Goal: Information Seeking & Learning: Learn about a topic

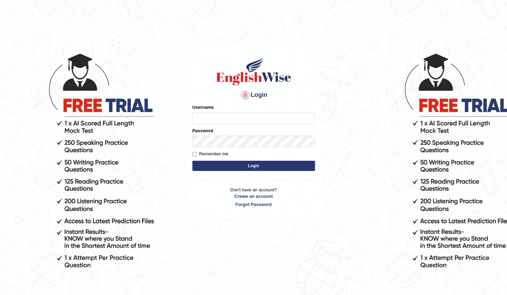
type input "Madala"
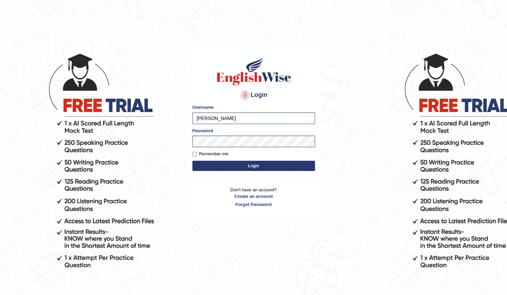
click at [241, 168] on button "Login" at bounding box center [253, 166] width 123 height 10
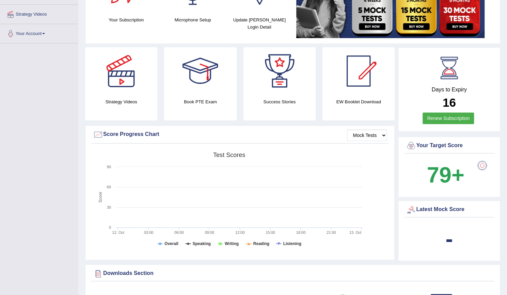
scroll to position [34, 0]
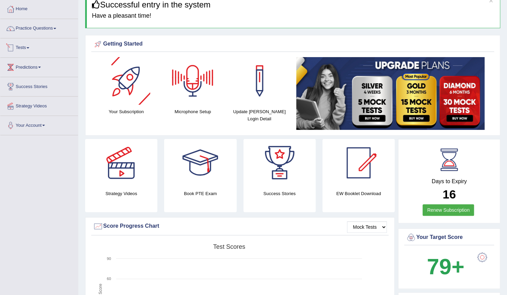
click at [29, 47] on span at bounding box center [28, 47] width 3 height 1
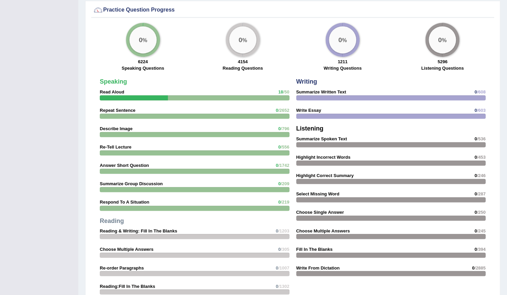
scroll to position [579, 0]
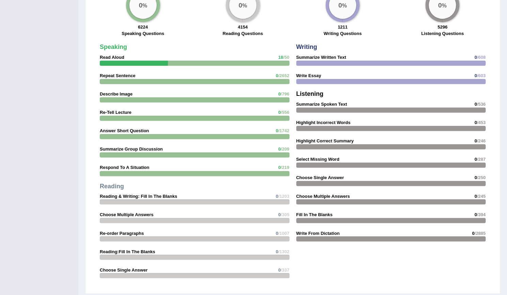
click at [155, 62] on div at bounding box center [134, 63] width 68 height 5
click at [212, 61] on div at bounding box center [195, 63] width 190 height 5
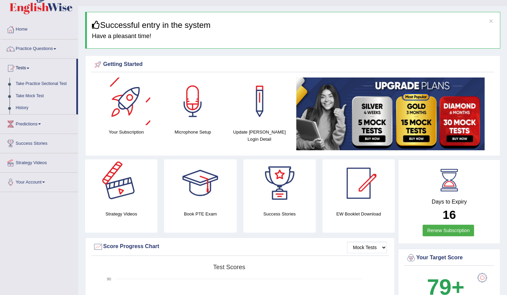
scroll to position [0, 0]
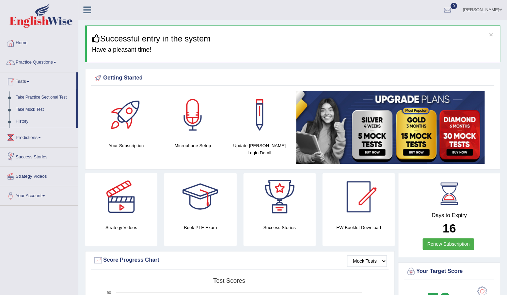
click at [41, 136] on link "Predictions" at bounding box center [39, 136] width 78 height 17
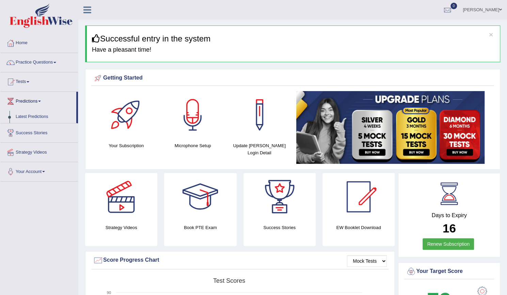
click at [46, 136] on link "Success Stories" at bounding box center [39, 132] width 78 height 17
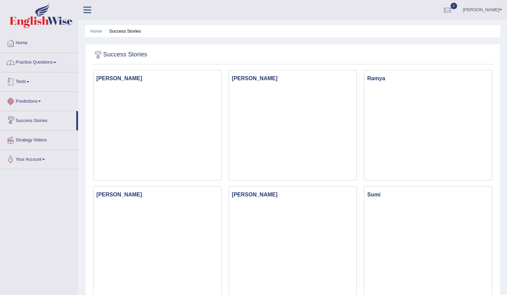
click at [43, 65] on link "Practice Questions" at bounding box center [39, 61] width 78 height 17
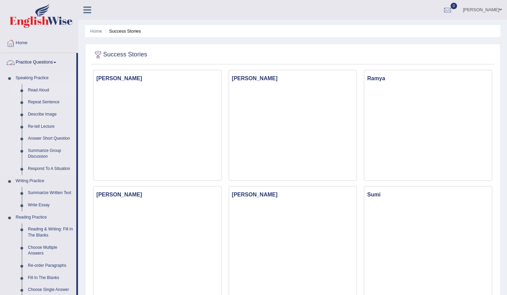
click at [42, 93] on link "Read Aloud" at bounding box center [50, 90] width 51 height 12
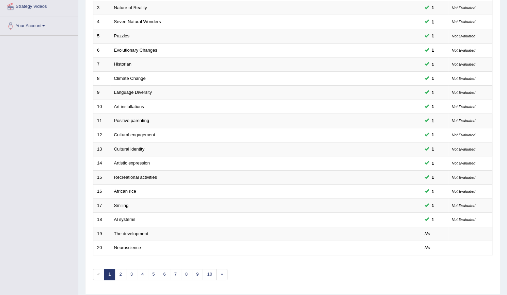
scroll to position [152, 0]
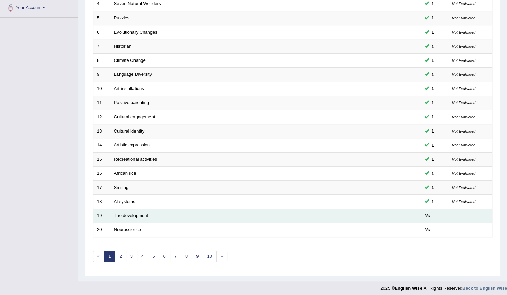
click at [128, 216] on td "The development" at bounding box center [239, 216] width 259 height 14
click at [147, 213] on link "The development" at bounding box center [131, 215] width 34 height 5
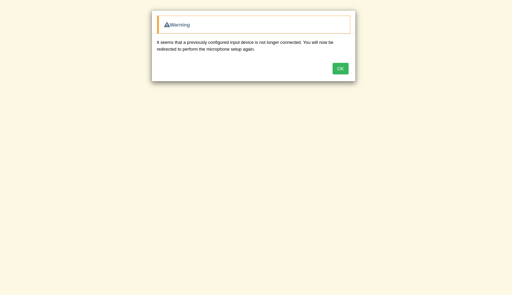
click at [340, 67] on button "OK" at bounding box center [340, 69] width 16 height 12
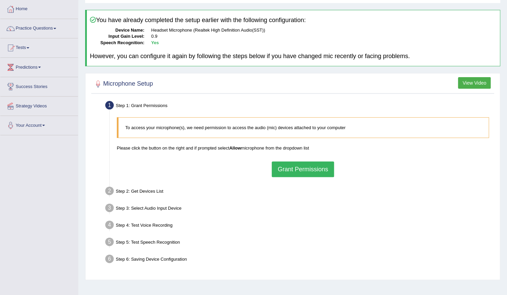
scroll to position [62, 0]
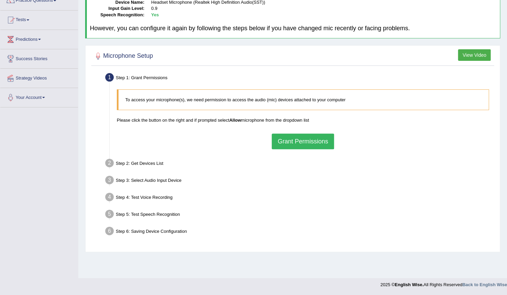
click at [303, 142] on button "Grant Permissions" at bounding box center [303, 142] width 62 height 16
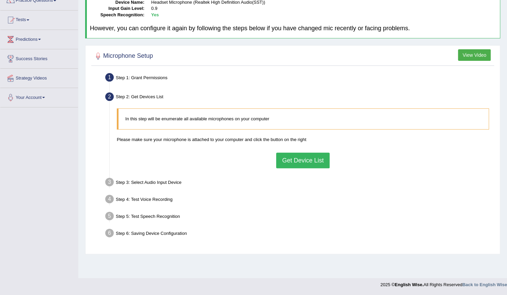
click at [295, 156] on button "Get Device List" at bounding box center [302, 161] width 53 height 16
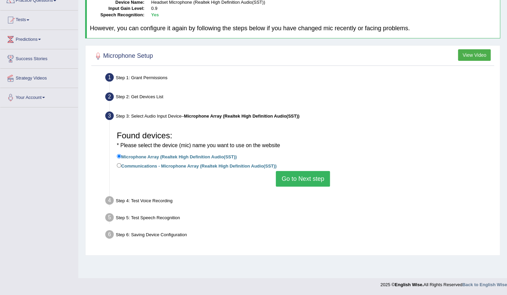
click at [294, 177] on button "Go to Next step" at bounding box center [303, 179] width 54 height 16
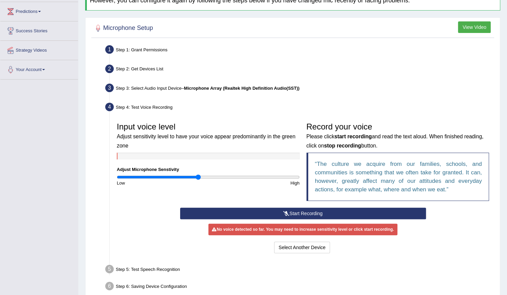
scroll to position [123, 0]
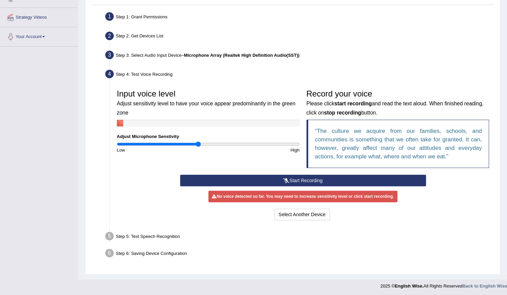
click at [321, 181] on button "Start Recording" at bounding box center [303, 181] width 246 height 12
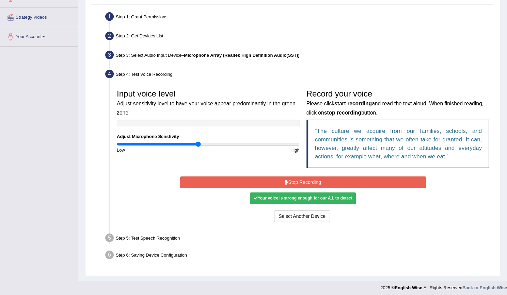
click at [277, 181] on button "Stop Recording" at bounding box center [303, 183] width 246 height 12
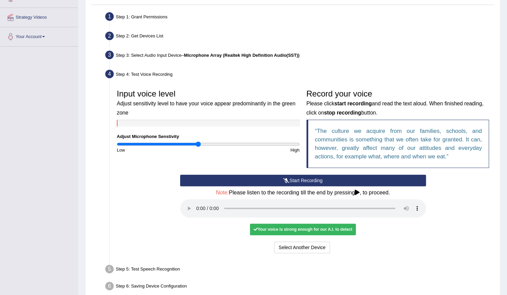
click at [358, 190] on icon at bounding box center [357, 192] width 5 height 5
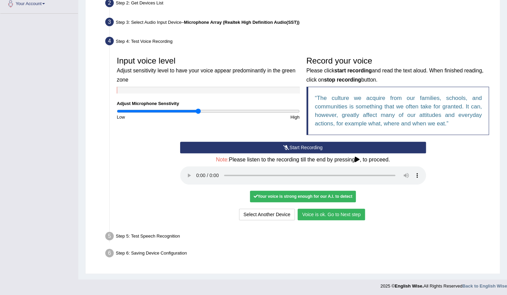
click at [333, 217] on button "Voice is ok. Go to Next step" at bounding box center [330, 215] width 67 height 12
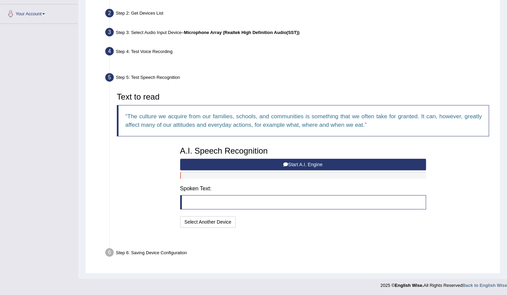
scroll to position [129, 0]
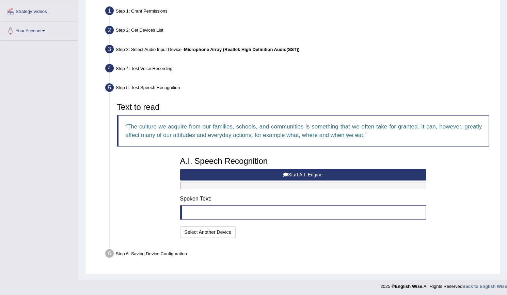
click at [311, 175] on button "Start A.I. Engine" at bounding box center [303, 175] width 246 height 12
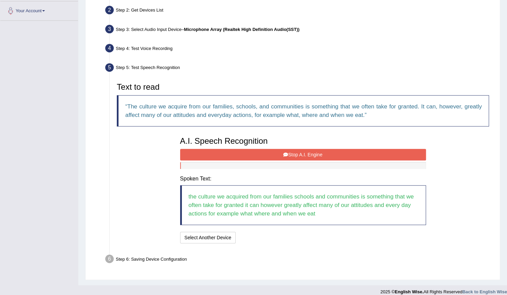
scroll to position [154, 0]
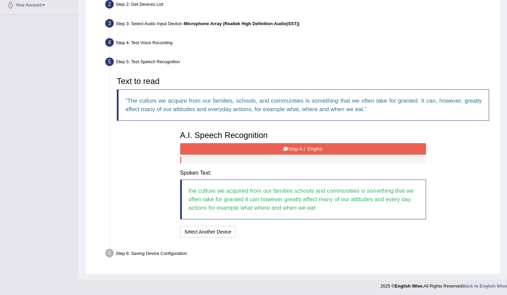
click at [322, 150] on button "Stop A.I. Engine" at bounding box center [303, 149] width 246 height 12
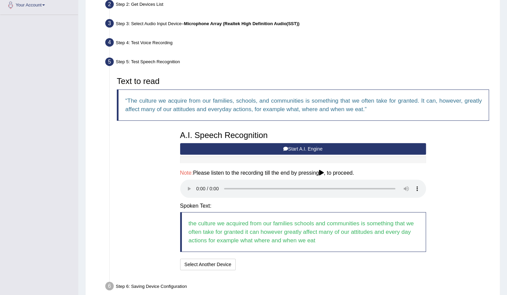
scroll to position [187, 0]
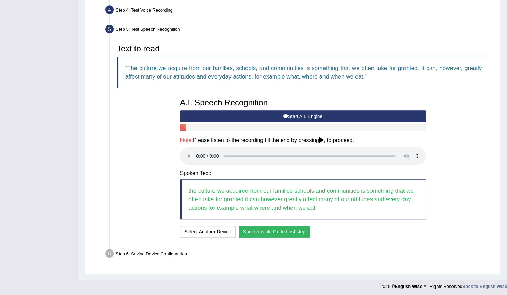
click at [274, 230] on button "Speech is ok. Go to Last step" at bounding box center [274, 232] width 71 height 12
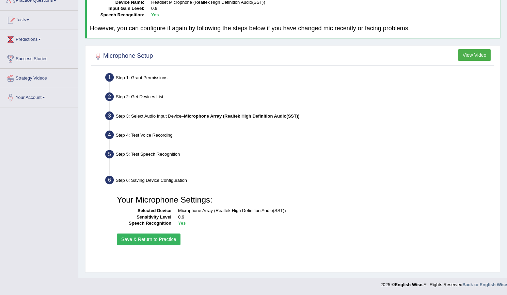
scroll to position [62, 0]
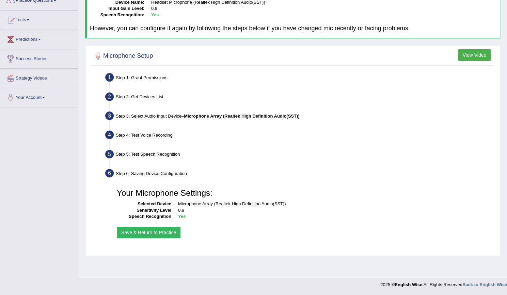
click at [154, 230] on button "Save & Return to Practice" at bounding box center [149, 233] width 64 height 12
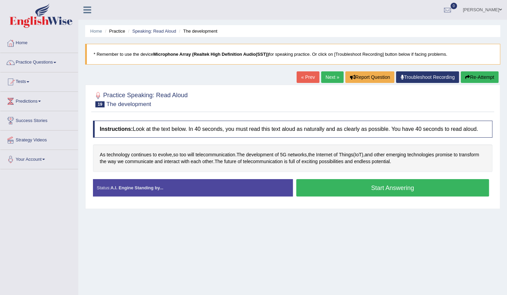
click at [349, 189] on button "Start Answering" at bounding box center [392, 187] width 193 height 17
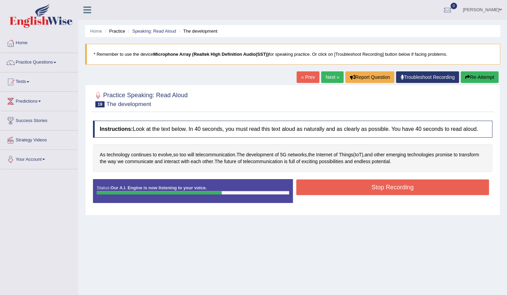
click at [389, 188] on button "Stop Recording" at bounding box center [392, 188] width 193 height 16
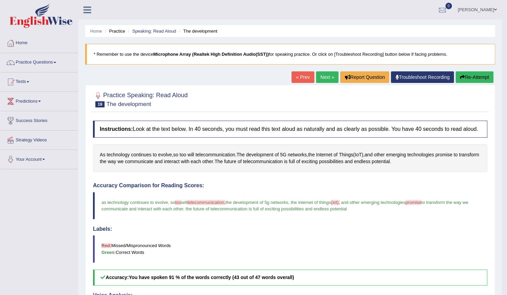
click at [482, 77] on button "Re-Attempt" at bounding box center [474, 77] width 38 height 12
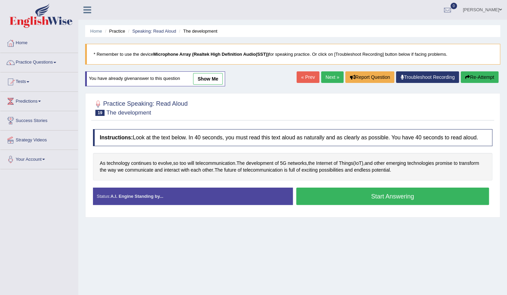
click at [388, 196] on button "Start Answering" at bounding box center [392, 196] width 193 height 17
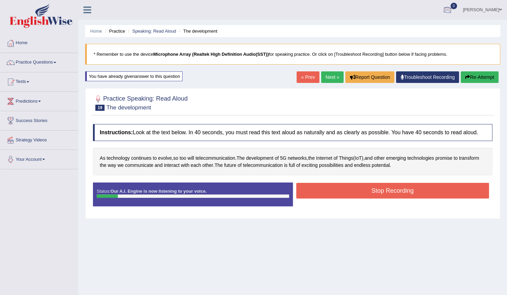
click at [489, 78] on button "Re-Attempt" at bounding box center [479, 77] width 38 height 12
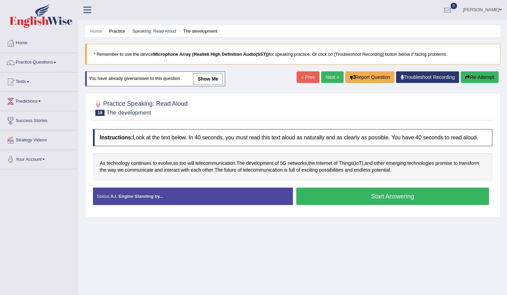
click at [479, 75] on button "Re-Attempt" at bounding box center [479, 77] width 38 height 12
click at [371, 196] on button "Start Answering" at bounding box center [392, 196] width 193 height 17
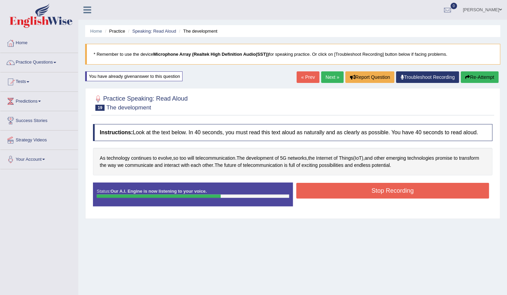
click at [423, 198] on div "Stop Recording" at bounding box center [393, 191] width 200 height 17
click at [418, 185] on button "Stop Recording" at bounding box center [392, 191] width 193 height 16
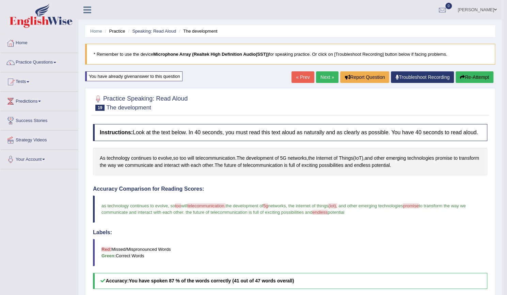
click at [326, 81] on link "Next »" at bounding box center [327, 77] width 22 height 12
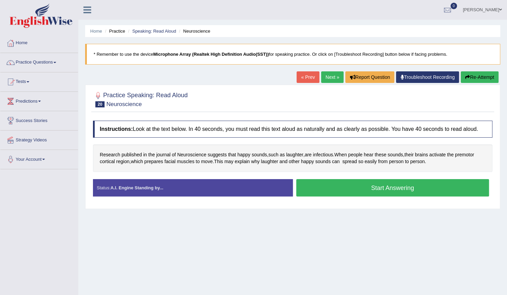
click at [414, 186] on button "Start Answering" at bounding box center [392, 187] width 193 height 17
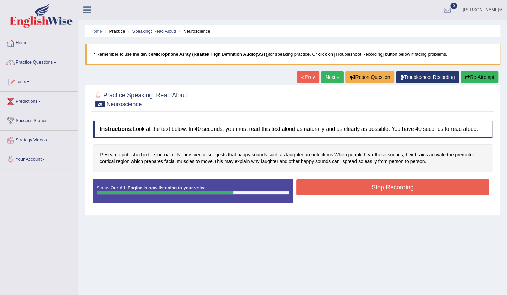
click at [406, 186] on button "Stop Recording" at bounding box center [392, 188] width 193 height 16
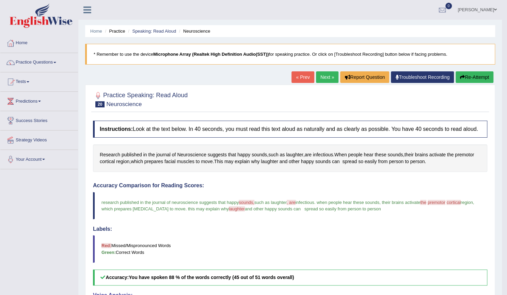
click at [326, 75] on link "Next »" at bounding box center [327, 77] width 22 height 12
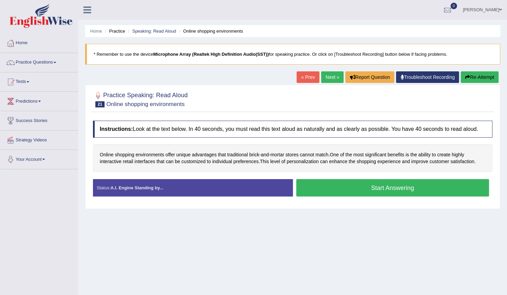
click at [395, 190] on button "Start Answering" at bounding box center [392, 187] width 193 height 17
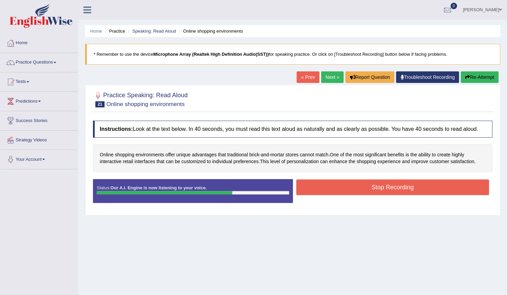
click at [405, 193] on button "Stop Recording" at bounding box center [392, 188] width 193 height 16
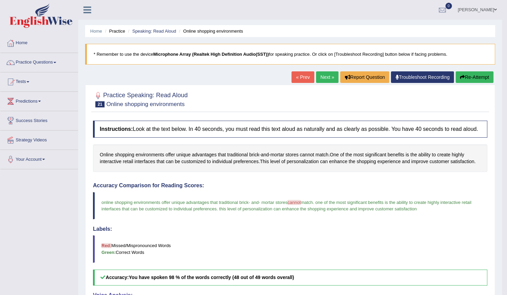
click at [321, 81] on link "Next »" at bounding box center [327, 77] width 22 height 12
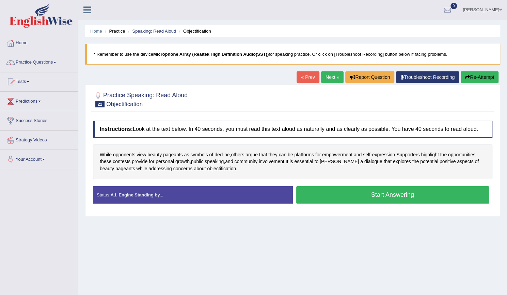
click at [391, 198] on button "Start Answering" at bounding box center [392, 194] width 193 height 17
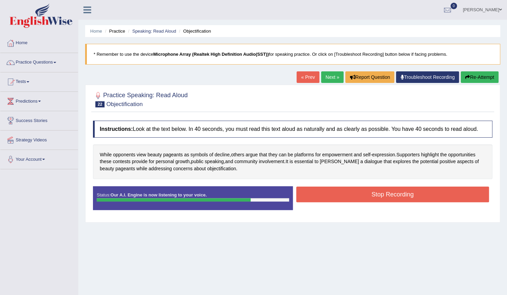
click at [387, 193] on button "Stop Recording" at bounding box center [392, 195] width 193 height 16
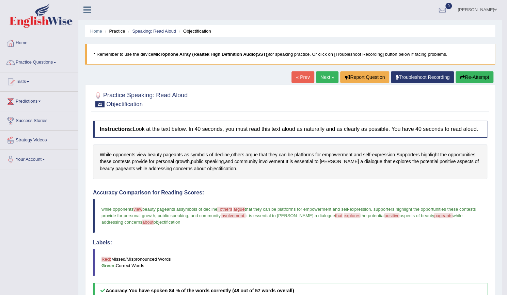
click at [325, 72] on link "Next »" at bounding box center [327, 77] width 22 height 12
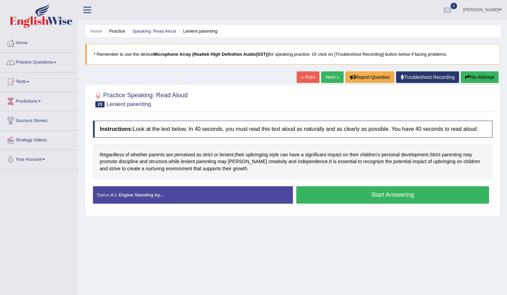
click at [359, 193] on button "Start Answering" at bounding box center [392, 194] width 193 height 17
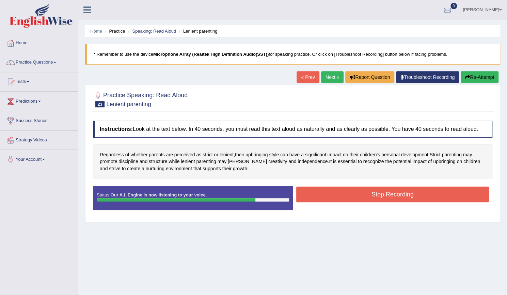
click at [388, 196] on button "Stop Recording" at bounding box center [392, 195] width 193 height 16
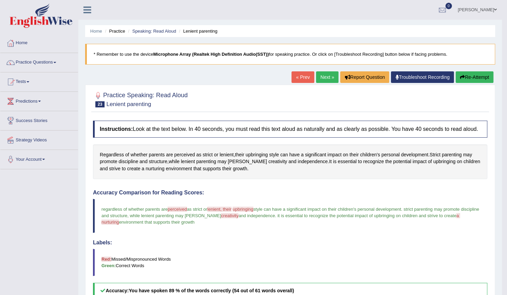
click at [326, 78] on link "Next »" at bounding box center [327, 77] width 22 height 12
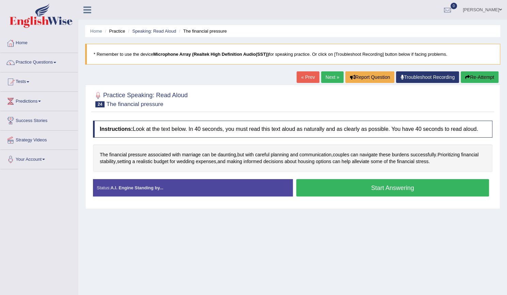
click at [401, 190] on button "Start Answering" at bounding box center [392, 187] width 193 height 17
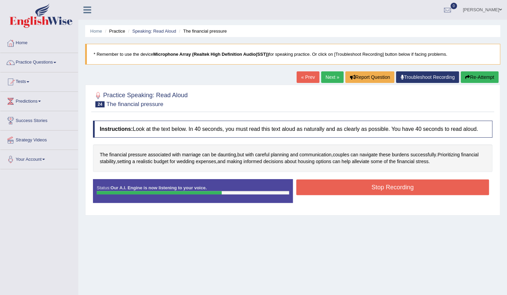
click at [407, 189] on button "Stop Recording" at bounding box center [392, 188] width 193 height 16
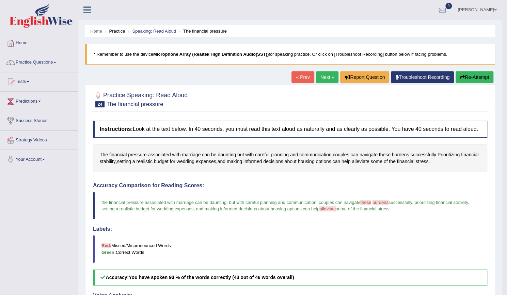
click at [325, 72] on link "Next »" at bounding box center [327, 77] width 22 height 12
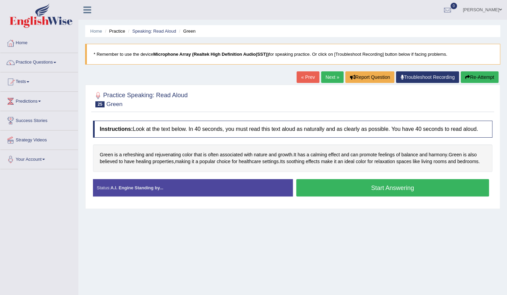
click at [389, 187] on button "Start Answering" at bounding box center [392, 187] width 193 height 17
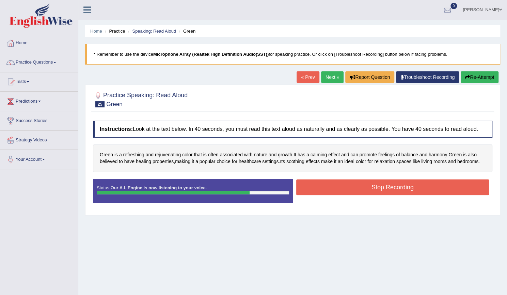
click at [419, 190] on button "Stop Recording" at bounding box center [392, 188] width 193 height 16
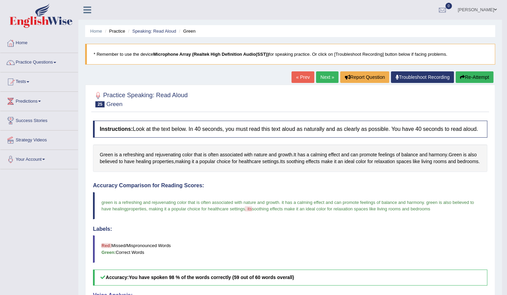
click at [324, 79] on link "Next »" at bounding box center [327, 77] width 22 height 12
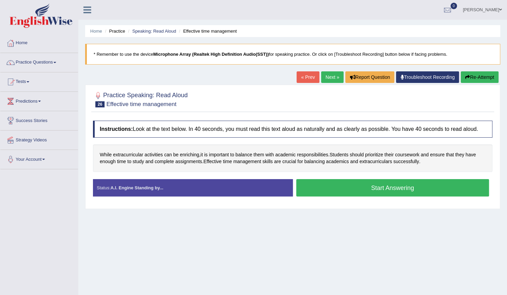
click at [404, 186] on button "Start Answering" at bounding box center [392, 187] width 193 height 17
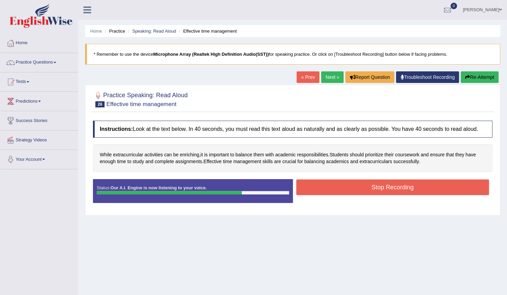
click at [384, 182] on button "Stop Recording" at bounding box center [392, 188] width 193 height 16
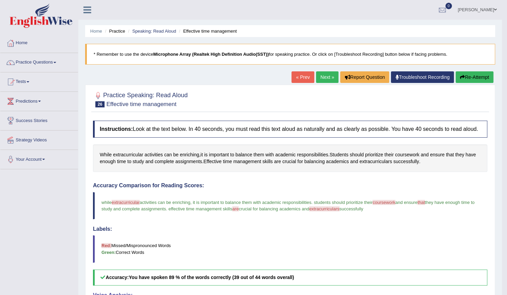
click at [323, 75] on link "Next »" at bounding box center [327, 77] width 22 height 12
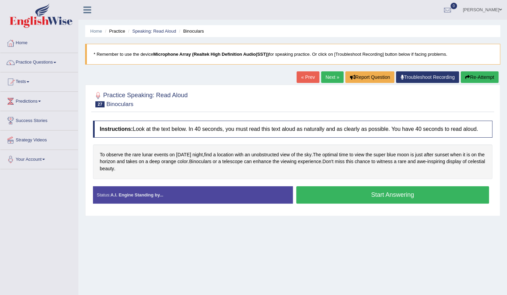
click at [418, 191] on button "Start Answering" at bounding box center [392, 194] width 193 height 17
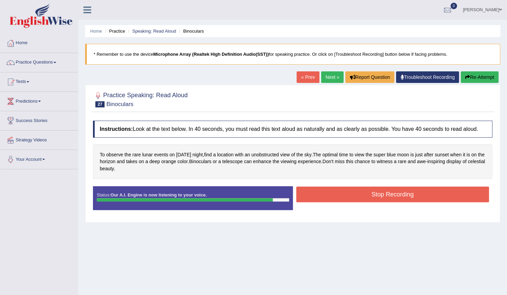
click at [436, 196] on button "Stop Recording" at bounding box center [392, 195] width 193 height 16
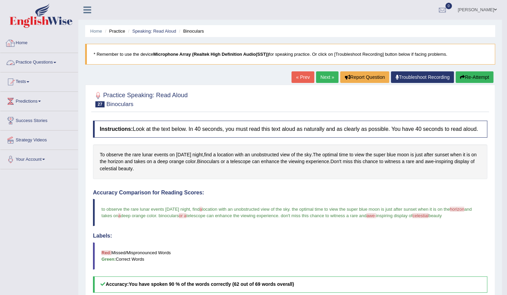
click at [28, 43] on link "Home" at bounding box center [39, 42] width 78 height 17
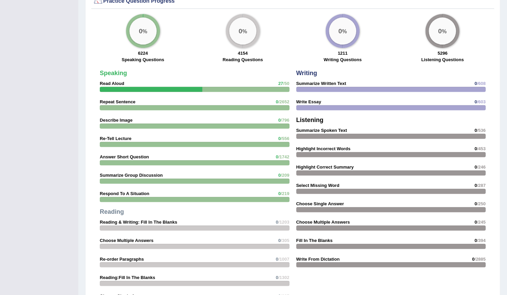
scroll to position [510, 0]
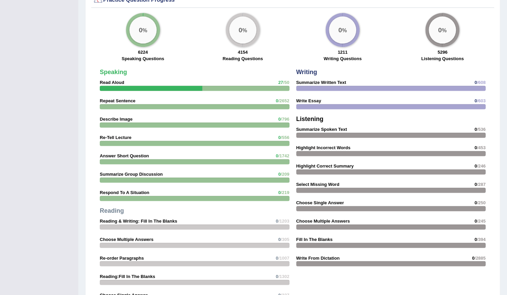
click at [153, 109] on div "Speaking Read Aloud 27 /50 Repeat Sentence 0 /2652 Describe Image 0 /796 Re-Tel…" at bounding box center [194, 188] width 196 height 245
click at [154, 104] on div at bounding box center [195, 106] width 190 height 5
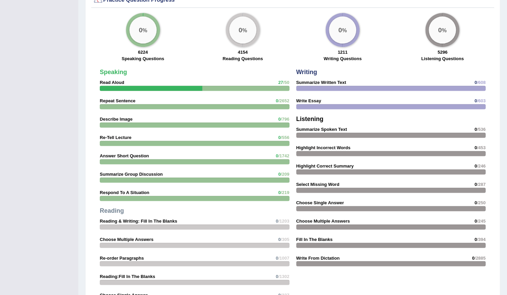
click at [243, 98] on div "Speaking Read Aloud 27 /50 Repeat Sentence 0 /2652 Describe Image 0 /796 Re-Tel…" at bounding box center [194, 188] width 196 height 245
click at [283, 86] on div at bounding box center [195, 88] width 190 height 5
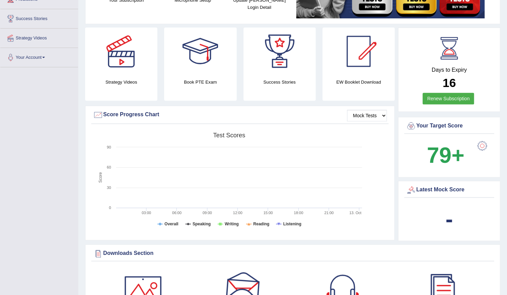
scroll to position [0, 0]
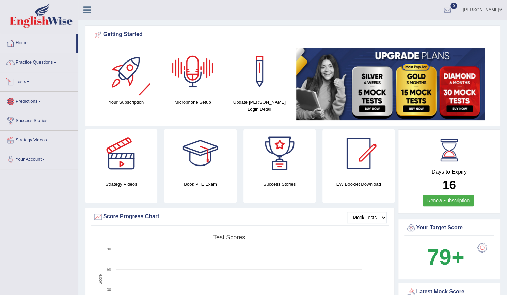
click at [46, 102] on link "Predictions" at bounding box center [39, 100] width 78 height 17
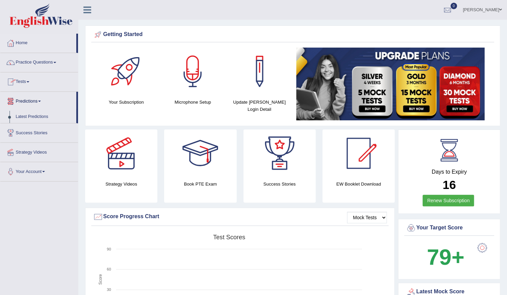
click at [23, 76] on link "Tests" at bounding box center [39, 80] width 78 height 17
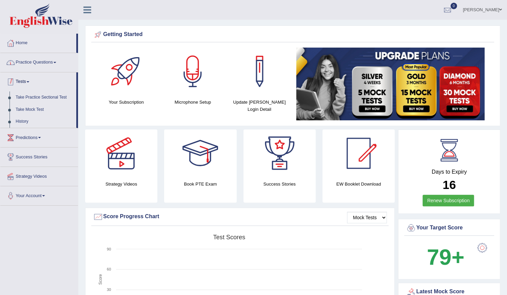
click at [47, 61] on link "Practice Questions" at bounding box center [39, 61] width 78 height 17
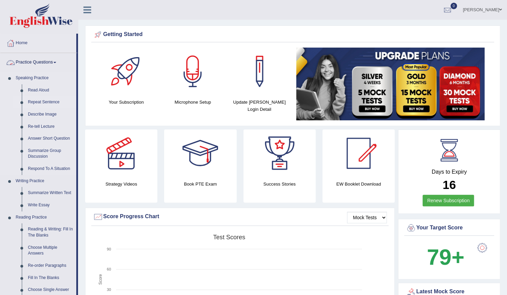
click at [44, 101] on link "Repeat Sentence" at bounding box center [50, 102] width 51 height 12
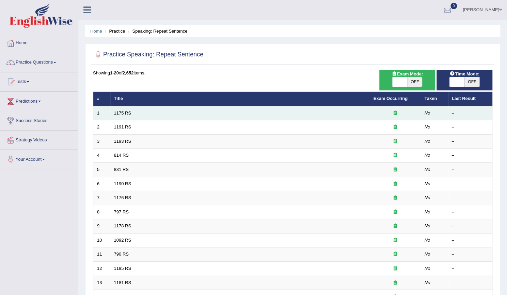
click at [218, 113] on td "1175 RS" at bounding box center [239, 113] width 259 height 14
click at [383, 112] on div at bounding box center [395, 113] width 44 height 6
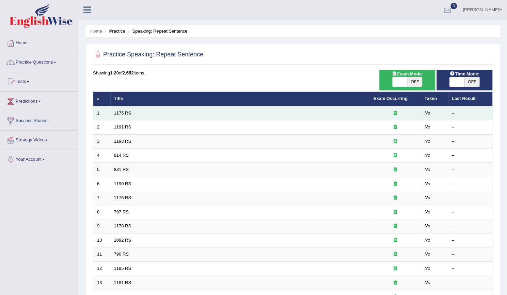
click at [383, 112] on div at bounding box center [395, 113] width 44 height 6
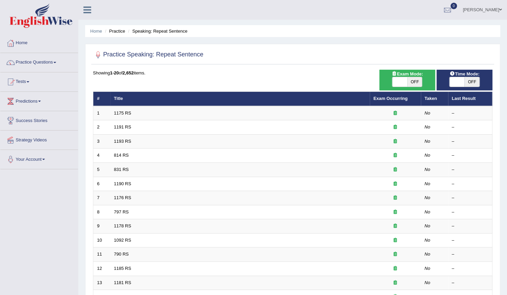
click at [405, 83] on span at bounding box center [399, 82] width 15 height 10
click at [398, 83] on span at bounding box center [399, 82] width 15 height 10
checkbox input "true"
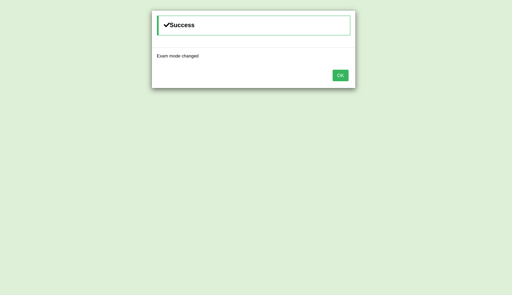
click at [342, 74] on button "OK" at bounding box center [340, 76] width 16 height 12
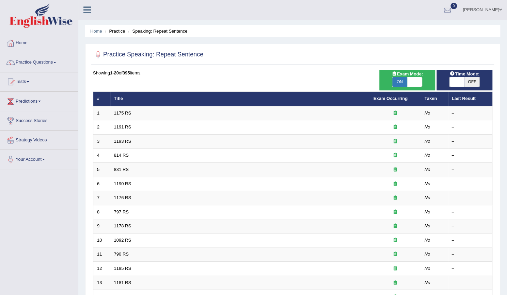
click at [459, 83] on span at bounding box center [456, 82] width 15 height 10
checkbox input "true"
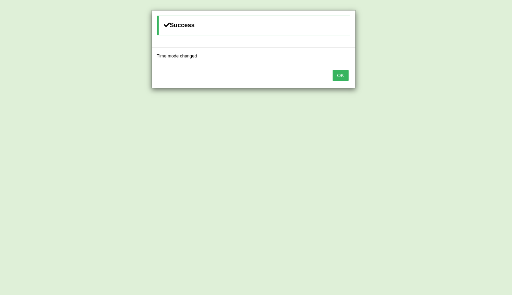
click at [348, 73] on button "OK" at bounding box center [340, 76] width 16 height 12
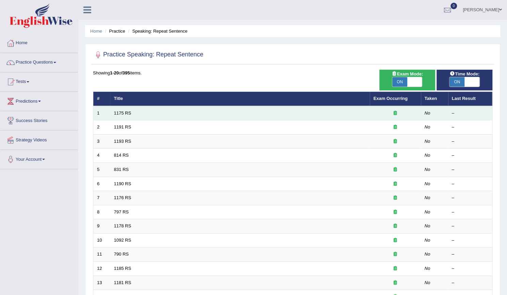
click at [298, 117] on td "1175 RS" at bounding box center [239, 113] width 259 height 14
click at [119, 111] on link "1175 RS" at bounding box center [122, 113] width 17 height 5
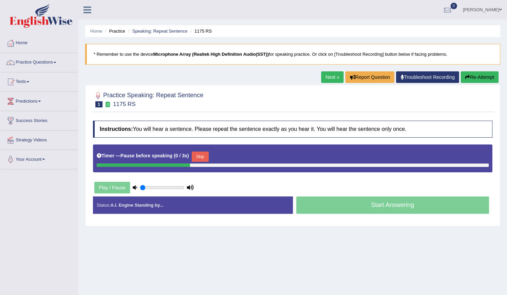
click at [401, 205] on div "Start Answering" at bounding box center [393, 206] width 200 height 19
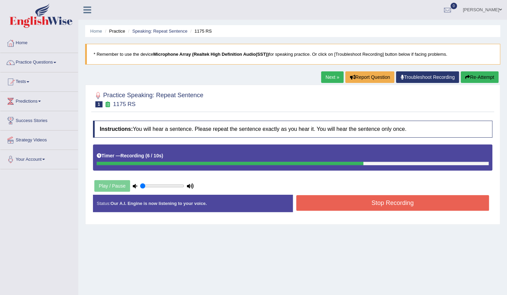
click at [381, 206] on button "Stop Recording" at bounding box center [392, 203] width 193 height 16
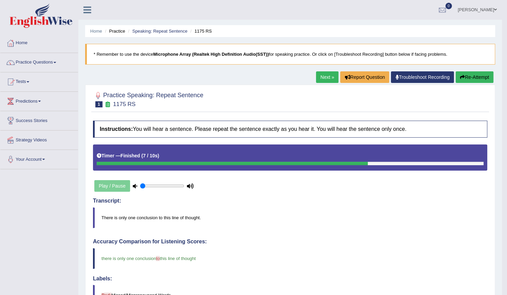
click at [327, 77] on link "Next »" at bounding box center [327, 77] width 22 height 12
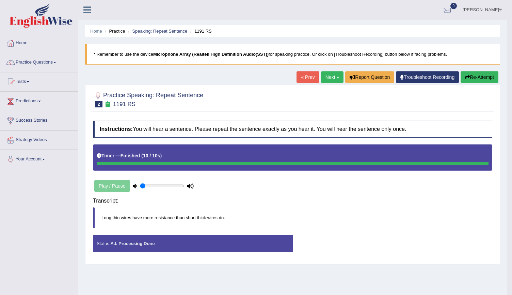
click at [375, 203] on div "Instructions: You will hear a sentence. Please repeat the sentence exactly as y…" at bounding box center [292, 189] width 403 height 144
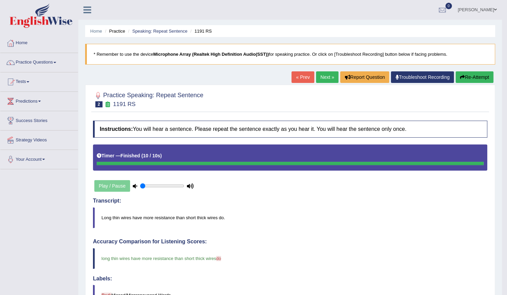
click at [327, 79] on link "Next »" at bounding box center [327, 77] width 22 height 12
drag, startPoint x: 326, startPoint y: 75, endPoint x: 331, endPoint y: 74, distance: 5.6
click at [326, 75] on link "Next »" at bounding box center [327, 77] width 22 height 12
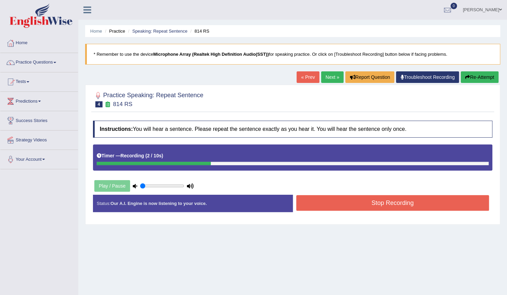
click at [469, 80] on button "Re-Attempt" at bounding box center [479, 77] width 38 height 12
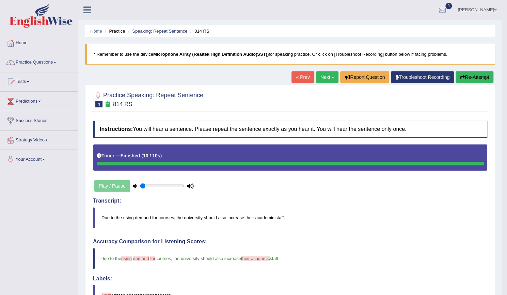
click at [320, 76] on link "Next »" at bounding box center [327, 77] width 22 height 12
click at [318, 77] on link "Next »" at bounding box center [327, 77] width 22 height 12
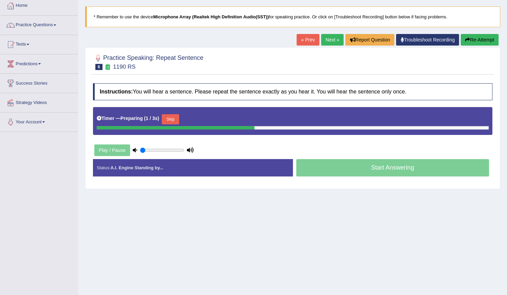
scroll to position [62, 0]
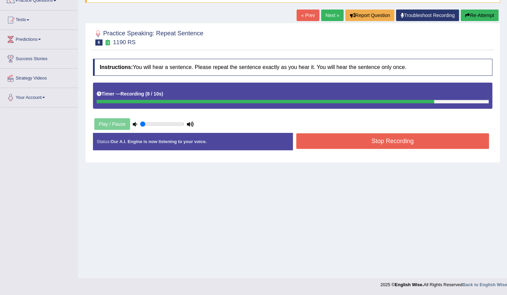
click at [404, 142] on button "Stop Recording" at bounding box center [392, 141] width 193 height 16
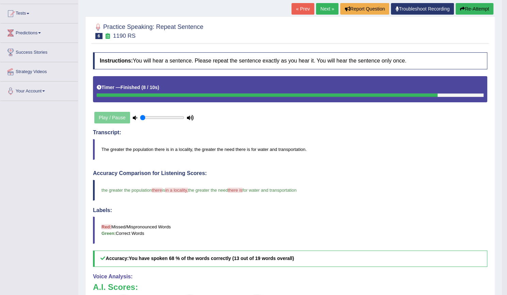
scroll to position [0, 0]
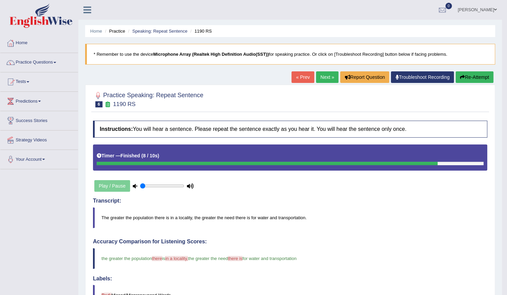
click at [323, 78] on link "Next »" at bounding box center [327, 77] width 22 height 12
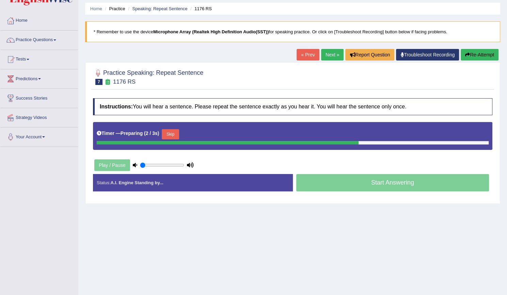
scroll to position [62, 0]
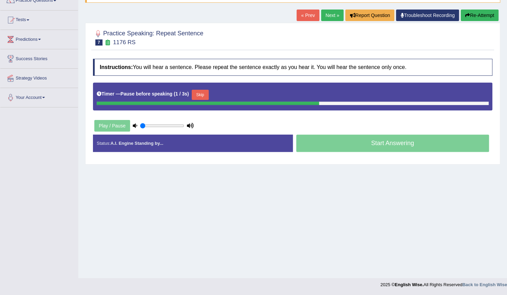
click at [491, 12] on button "Re-Attempt" at bounding box center [479, 16] width 38 height 12
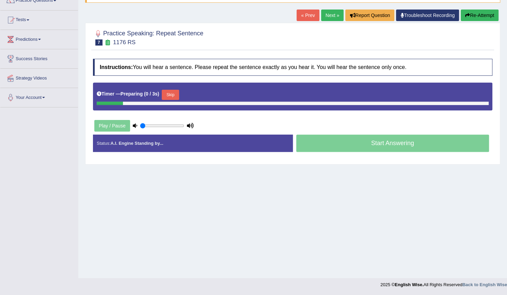
scroll to position [62, 0]
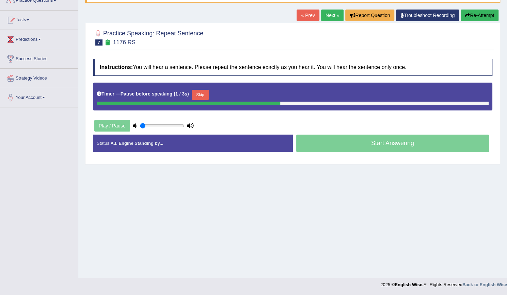
click at [486, 10] on button "Re-Attempt" at bounding box center [479, 16] width 38 height 12
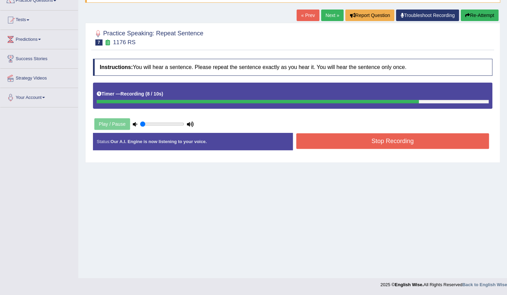
click at [403, 143] on button "Stop Recording" at bounding box center [392, 141] width 193 height 16
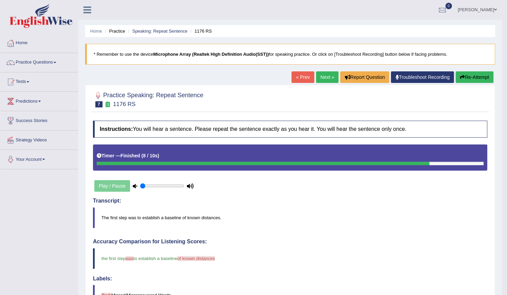
click at [327, 77] on link "Next »" at bounding box center [327, 77] width 22 height 12
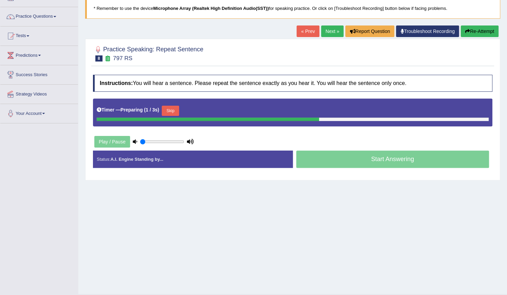
scroll to position [62, 0]
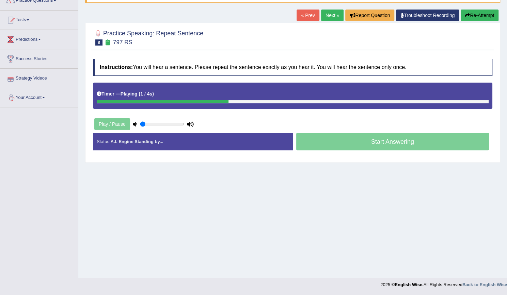
click at [0, 286] on div at bounding box center [253, 283] width 507 height 10
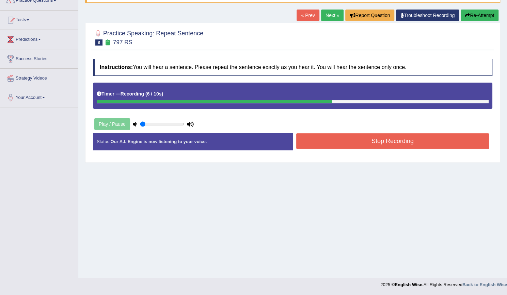
click at [382, 142] on button "Stop Recording" at bounding box center [392, 141] width 193 height 16
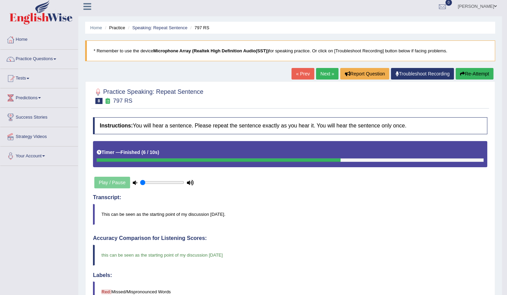
scroll to position [0, 0]
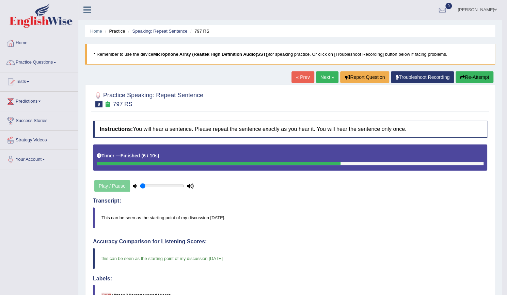
click at [312, 75] on div "« Prev Next » Report Question Troubleshoot Recording Re-Attempt" at bounding box center [392, 77] width 203 height 13
click at [324, 77] on link "Next »" at bounding box center [327, 77] width 22 height 12
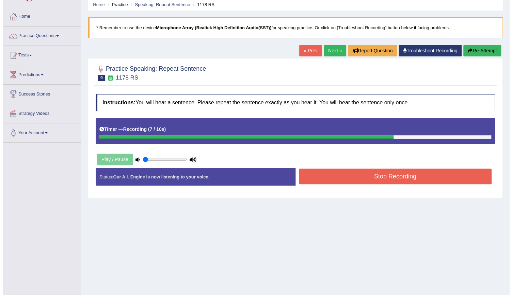
scroll to position [62, 0]
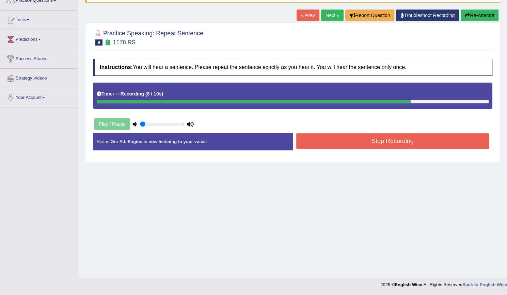
click at [445, 142] on button "Stop Recording" at bounding box center [392, 141] width 193 height 16
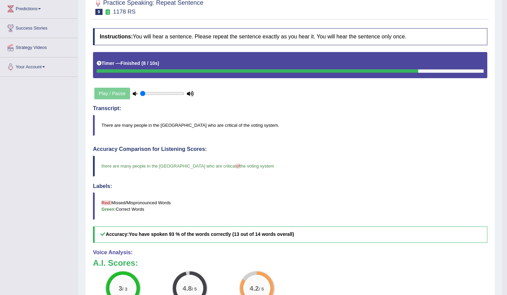
scroll to position [0, 0]
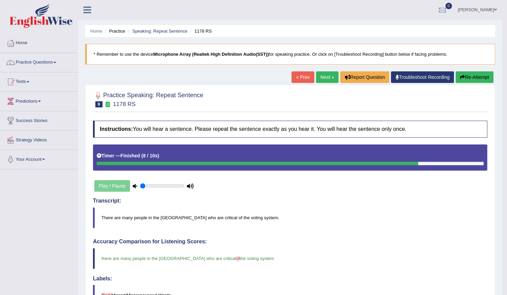
click at [322, 75] on link "Next »" at bounding box center [327, 77] width 22 height 12
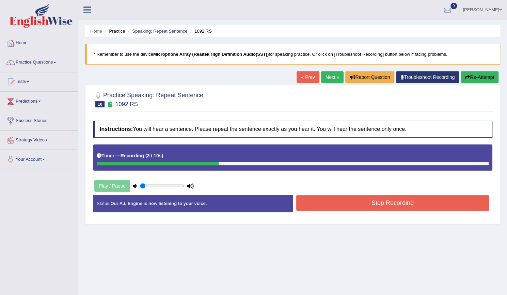
click at [485, 78] on button "Re-Attempt" at bounding box center [479, 77] width 38 height 12
click at [366, 208] on button "Stop Recording" at bounding box center [392, 203] width 193 height 16
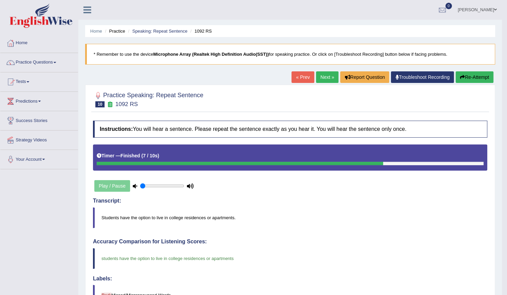
click at [324, 75] on link "Next »" at bounding box center [327, 77] width 22 height 12
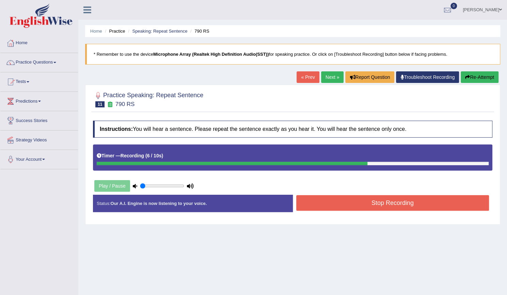
click at [479, 68] on div "Home Practice Speaking: Repeat Sentence 790 RS * Remember to use the device Mic…" at bounding box center [292, 170] width 428 height 340
click at [479, 72] on button "Re-Attempt" at bounding box center [479, 77] width 38 height 12
click at [398, 207] on button "Stop Recording" at bounding box center [392, 203] width 193 height 16
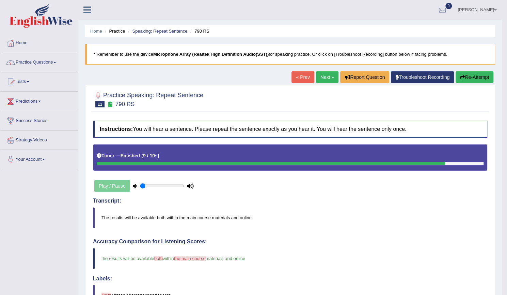
click at [328, 77] on link "Next »" at bounding box center [327, 77] width 22 height 12
click at [320, 77] on link "Next »" at bounding box center [327, 77] width 22 height 12
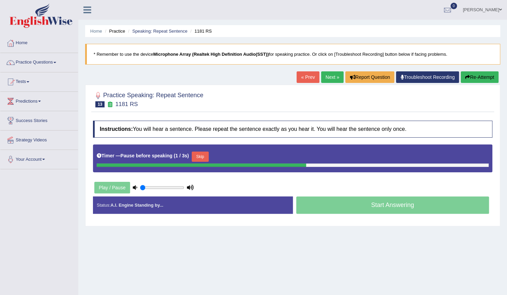
click at [471, 77] on button "Re-Attempt" at bounding box center [479, 77] width 38 height 12
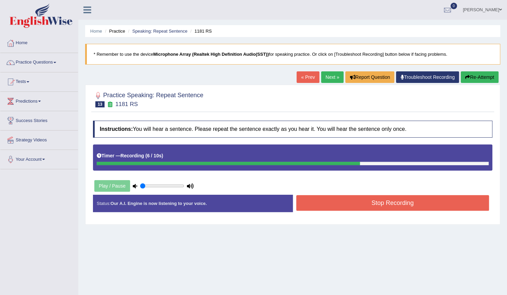
click at [413, 195] on button "Stop Recording" at bounding box center [392, 203] width 193 height 16
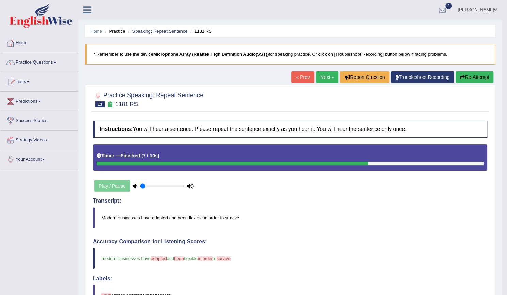
click at [328, 75] on link "Next »" at bounding box center [327, 77] width 22 height 12
click at [328, 71] on link "Next »" at bounding box center [327, 77] width 22 height 12
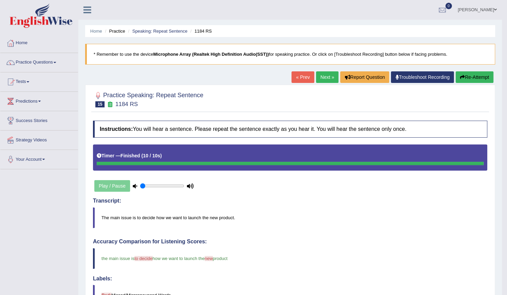
click at [331, 74] on link "Next »" at bounding box center [327, 77] width 22 height 12
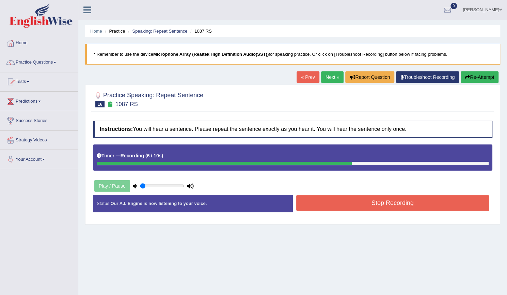
click at [403, 202] on button "Stop Recording" at bounding box center [392, 203] width 193 height 16
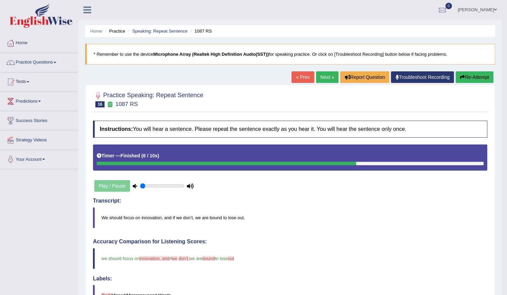
click at [326, 78] on link "Next »" at bounding box center [327, 77] width 22 height 12
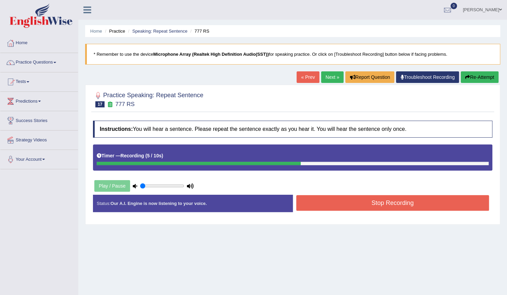
click at [414, 202] on button "Stop Recording" at bounding box center [392, 203] width 193 height 16
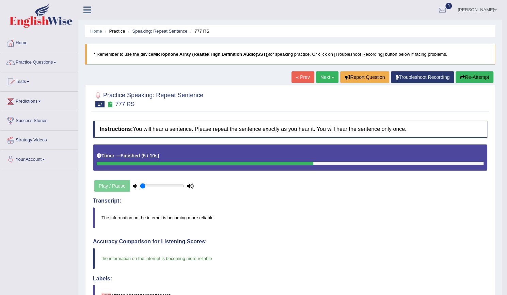
click at [329, 74] on link "Next »" at bounding box center [327, 77] width 22 height 12
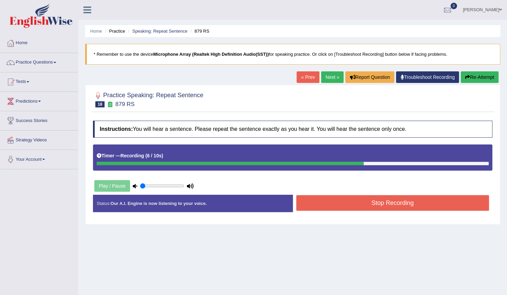
click at [369, 204] on button "Stop Recording" at bounding box center [392, 203] width 193 height 16
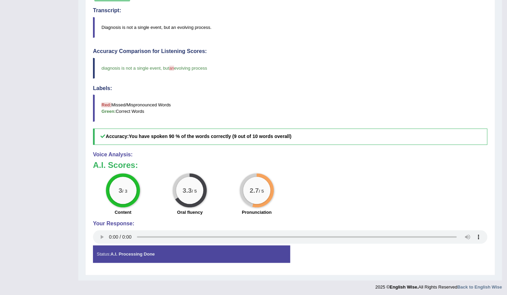
scroll to position [20, 0]
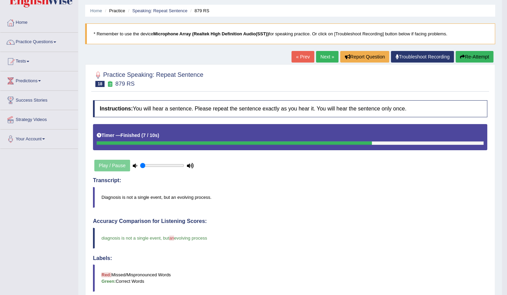
click at [323, 54] on link "Next »" at bounding box center [327, 57] width 22 height 12
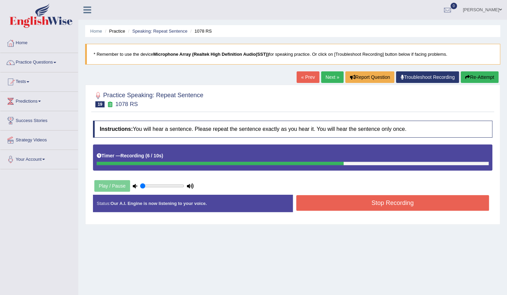
click at [368, 201] on button "Stop Recording" at bounding box center [392, 203] width 193 height 16
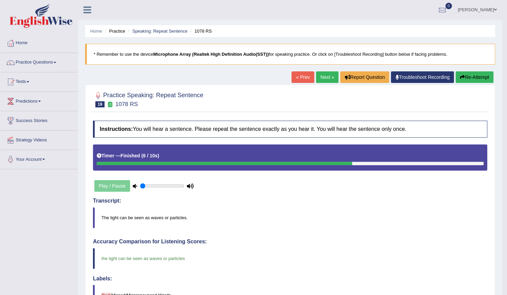
click at [330, 76] on link "Next »" at bounding box center [327, 77] width 22 height 12
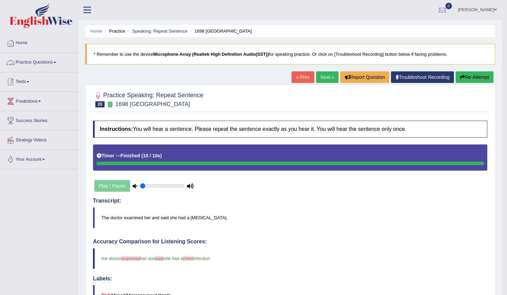
click at [29, 81] on span at bounding box center [28, 81] width 3 height 1
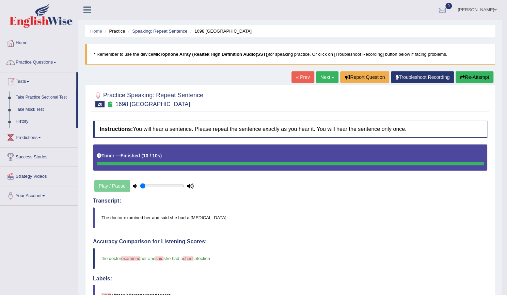
click at [56, 62] on span at bounding box center [54, 62] width 3 height 1
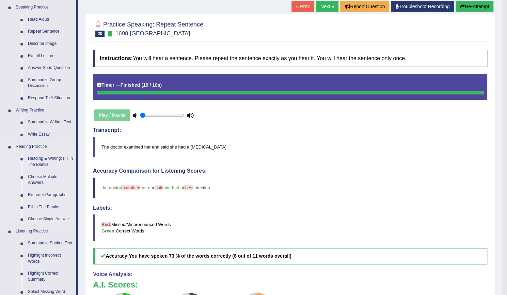
scroll to position [34, 0]
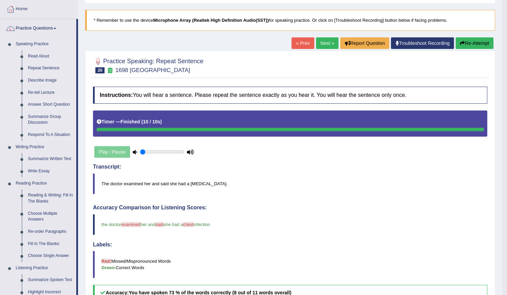
click at [48, 105] on link "Answer Short Question" at bounding box center [50, 105] width 51 height 12
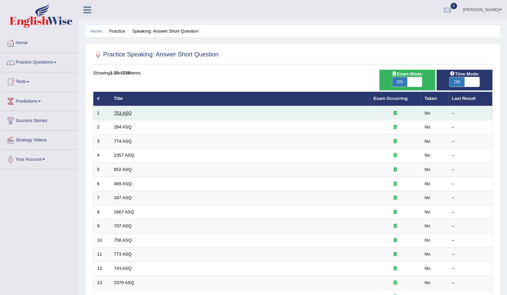
click at [129, 113] on link "753 ASQ" at bounding box center [123, 113] width 18 height 5
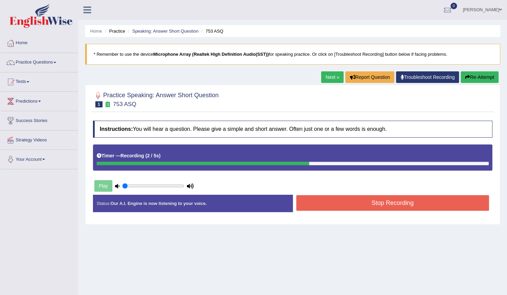
click at [488, 79] on button "Re-Attempt" at bounding box center [479, 77] width 38 height 12
click at [378, 202] on button "Stop Recording" at bounding box center [392, 203] width 193 height 16
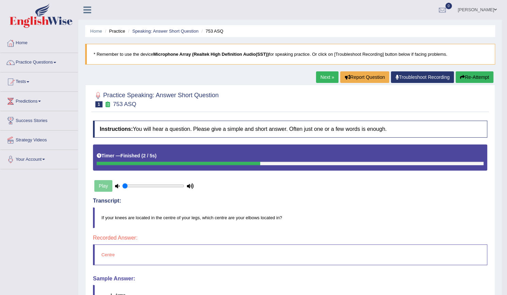
click at [330, 76] on link "Next »" at bounding box center [327, 77] width 22 height 12
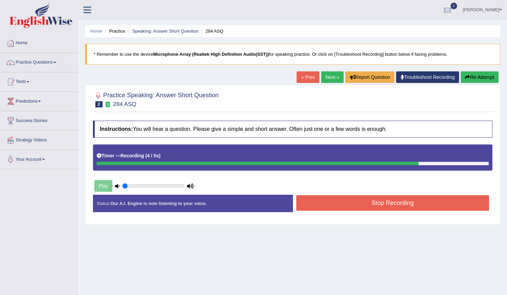
click at [358, 202] on button "Stop Recording" at bounding box center [392, 203] width 193 height 16
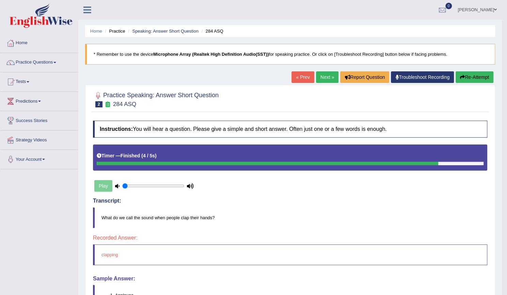
click at [316, 73] on link "Next »" at bounding box center [327, 77] width 22 height 12
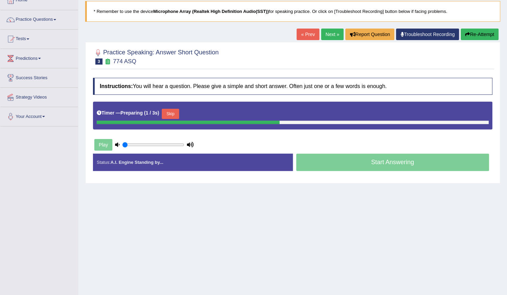
scroll to position [62, 0]
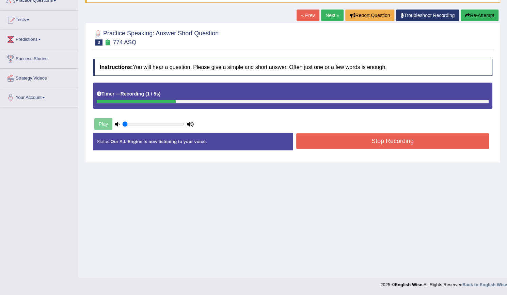
click at [393, 142] on button "Stop Recording" at bounding box center [392, 141] width 193 height 16
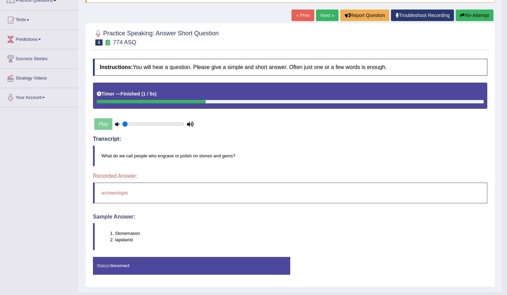
click at [316, 18] on link "Next »" at bounding box center [327, 16] width 22 height 12
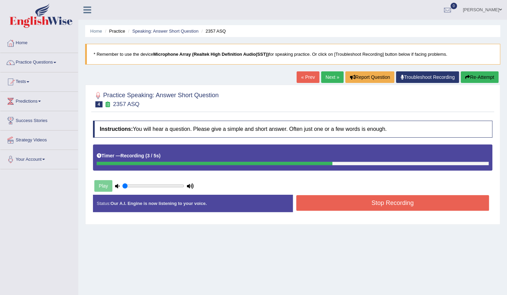
click at [405, 203] on button "Stop Recording" at bounding box center [392, 203] width 193 height 16
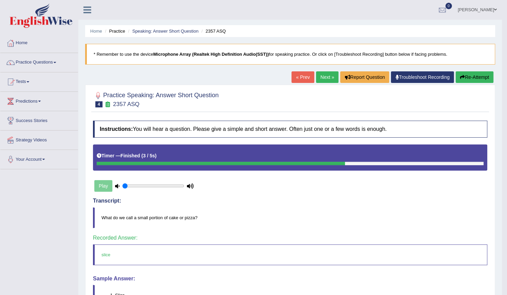
click at [317, 77] on link "Next »" at bounding box center [327, 77] width 22 height 12
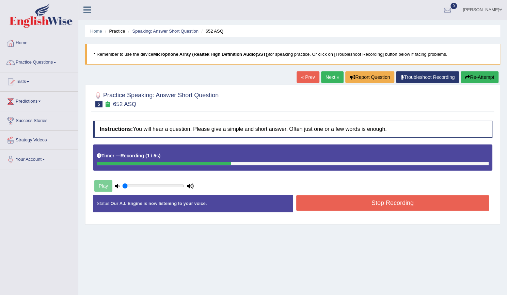
click at [425, 202] on button "Stop Recording" at bounding box center [392, 203] width 193 height 16
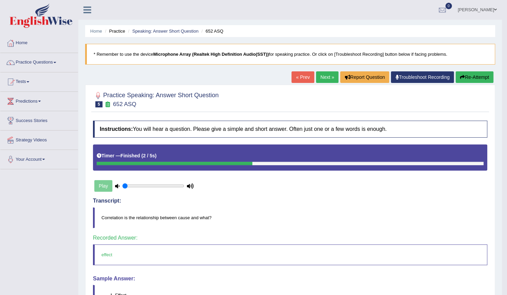
click at [327, 75] on link "Next »" at bounding box center [327, 77] width 22 height 12
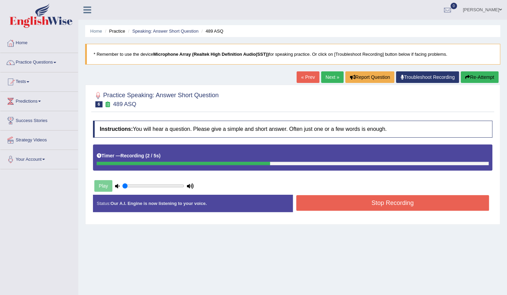
click at [435, 203] on button "Stop Recording" at bounding box center [392, 203] width 193 height 16
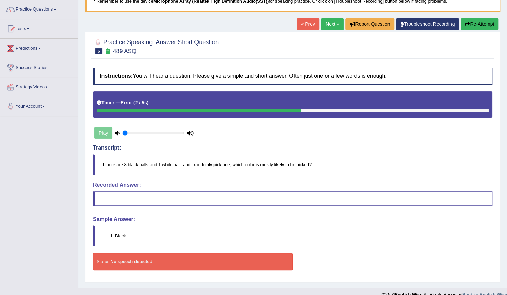
scroll to position [62, 0]
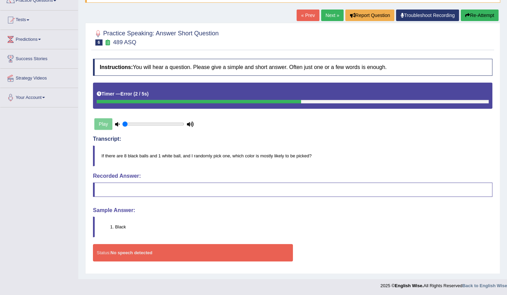
click at [480, 16] on button "Re-Attempt" at bounding box center [479, 16] width 38 height 12
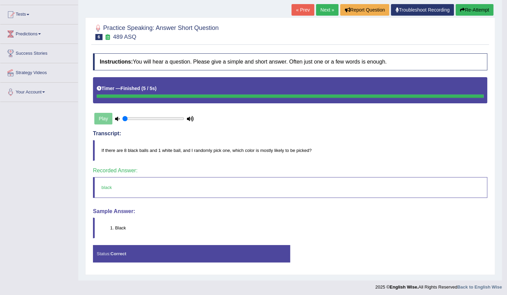
scroll to position [67, 0]
click at [316, 8] on link "Next »" at bounding box center [327, 10] width 22 height 12
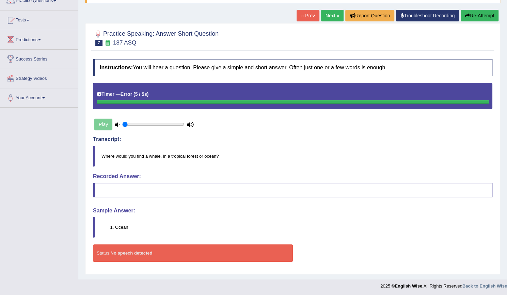
scroll to position [62, 0]
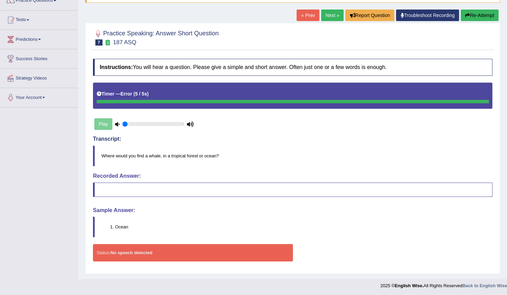
click at [480, 14] on button "Re-Attempt" at bounding box center [479, 16] width 38 height 12
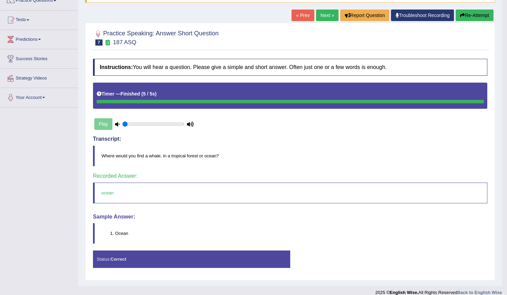
click at [325, 17] on link "Next »" at bounding box center [327, 16] width 22 height 12
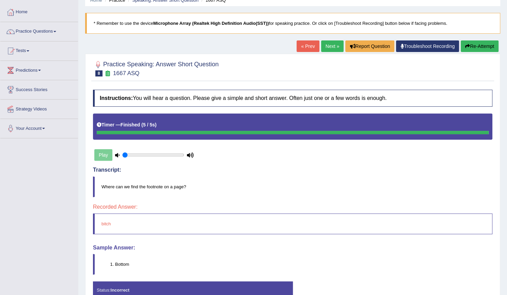
scroll to position [67, 0]
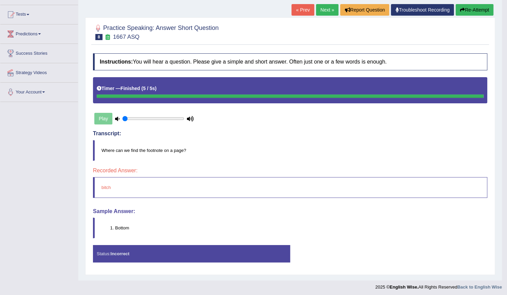
click at [325, 8] on link "Next »" at bounding box center [327, 10] width 22 height 12
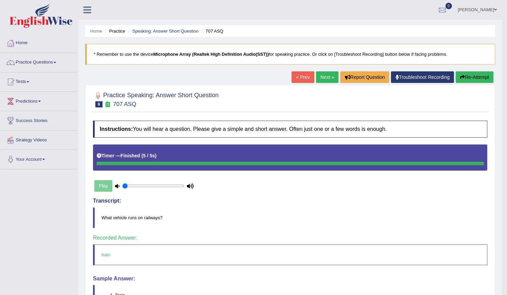
click at [327, 81] on link "Next »" at bounding box center [327, 77] width 22 height 12
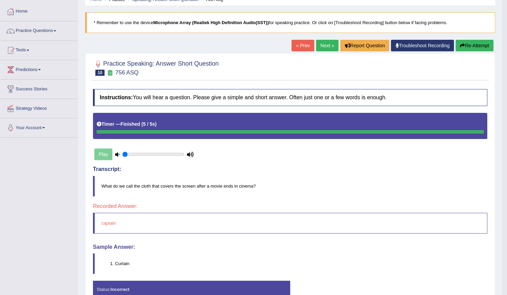
scroll to position [67, 0]
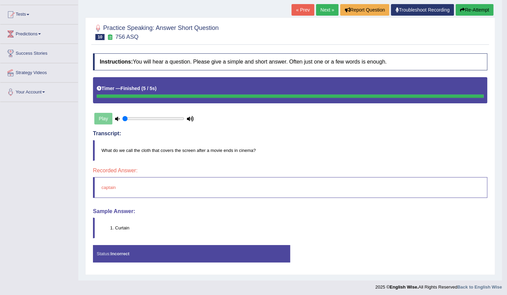
click at [323, 8] on link "Next »" at bounding box center [327, 10] width 22 height 12
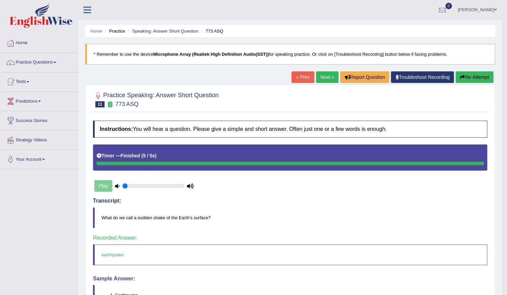
click at [331, 75] on body "Toggle navigation Home Practice Questions Speaking Practice Read Aloud Repeat S…" at bounding box center [253, 147] width 507 height 295
click at [323, 74] on link "Next »" at bounding box center [327, 77] width 22 height 12
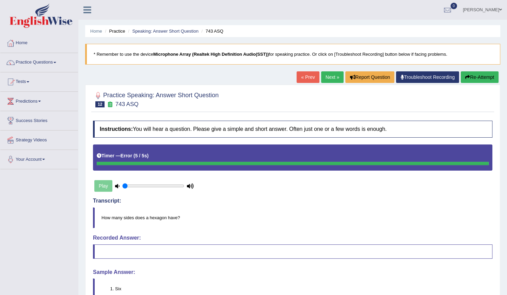
click at [471, 79] on button "Re-Attempt" at bounding box center [479, 77] width 38 height 12
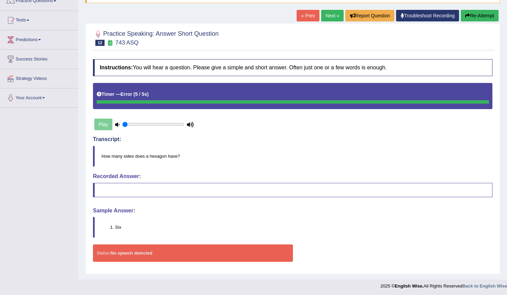
scroll to position [62, 0]
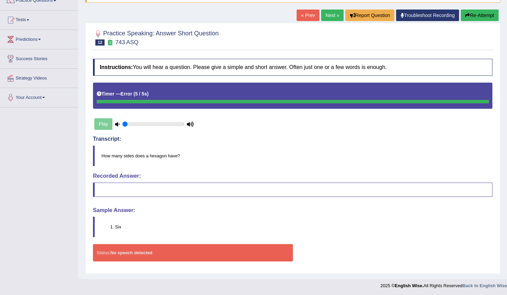
click at [471, 17] on button "Re-Attempt" at bounding box center [479, 16] width 38 height 12
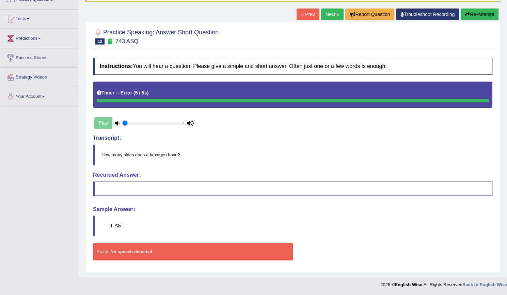
scroll to position [62, 0]
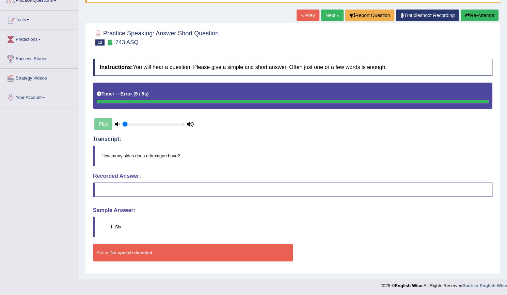
click at [330, 12] on link "Next »" at bounding box center [332, 16] width 22 height 12
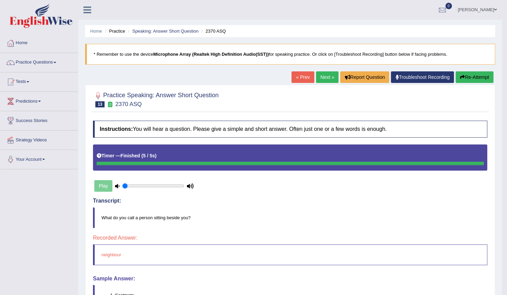
click at [321, 78] on link "Next »" at bounding box center [327, 77] width 22 height 12
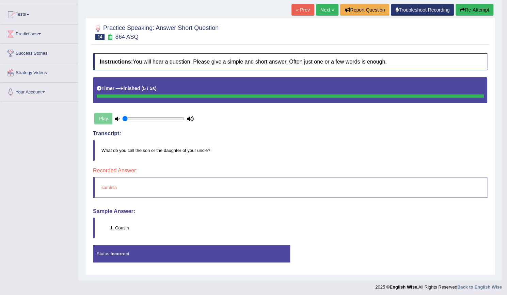
scroll to position [33, 0]
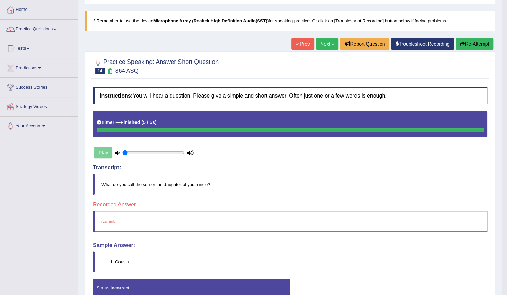
click at [326, 43] on link "Next »" at bounding box center [327, 44] width 22 height 12
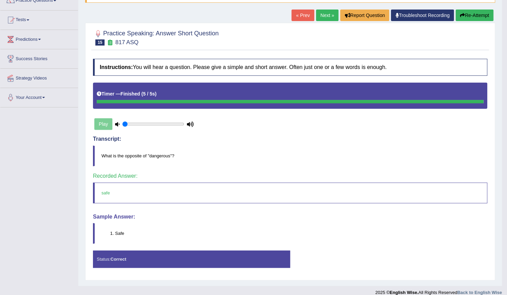
scroll to position [67, 0]
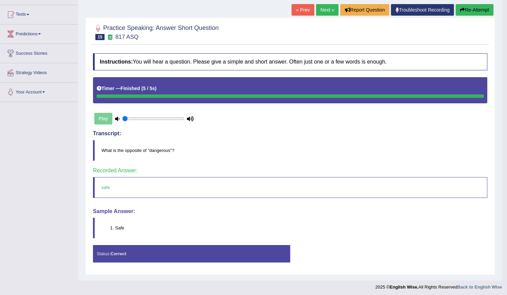
click at [325, 11] on link "Next »" at bounding box center [327, 10] width 22 height 12
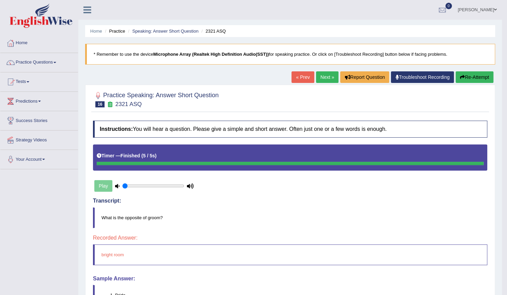
click at [320, 77] on link "Next »" at bounding box center [327, 77] width 22 height 12
click at [328, 75] on link "Next »" at bounding box center [327, 77] width 22 height 12
click at [326, 78] on link "Next »" at bounding box center [327, 77] width 22 height 12
click at [318, 75] on link "Next »" at bounding box center [327, 77] width 22 height 12
click at [323, 79] on link "Next »" at bounding box center [327, 77] width 22 height 12
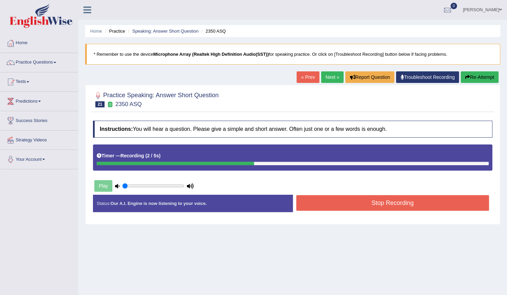
scroll to position [62, 0]
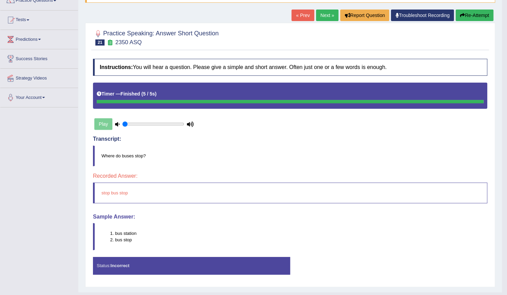
click at [321, 16] on link "Next »" at bounding box center [327, 16] width 22 height 12
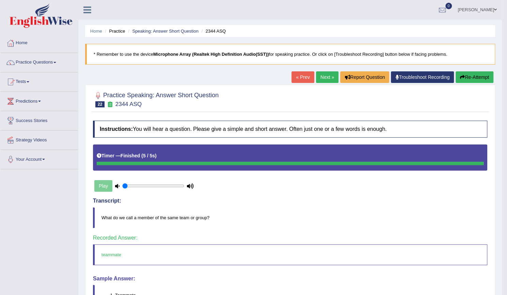
click at [331, 75] on link "Next »" at bounding box center [327, 77] width 22 height 12
click at [328, 74] on link "Next »" at bounding box center [327, 77] width 22 height 12
click at [320, 76] on link "Next »" at bounding box center [327, 77] width 22 height 12
click at [323, 77] on link "Next »" at bounding box center [327, 77] width 22 height 12
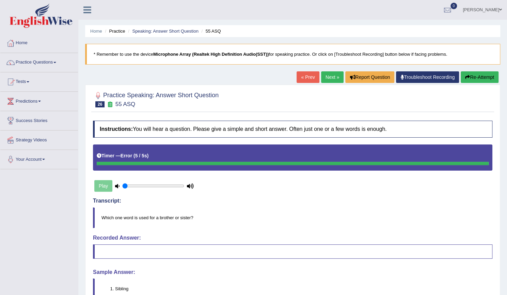
click at [483, 77] on button "Re-Attempt" at bounding box center [479, 77] width 38 height 12
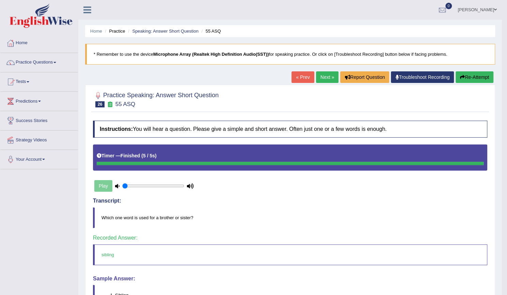
click at [312, 72] on div "« Prev Next » Report Question Troubleshoot Recording Re-Attempt" at bounding box center [392, 77] width 203 height 13
click at [317, 74] on link "Next »" at bounding box center [327, 77] width 22 height 12
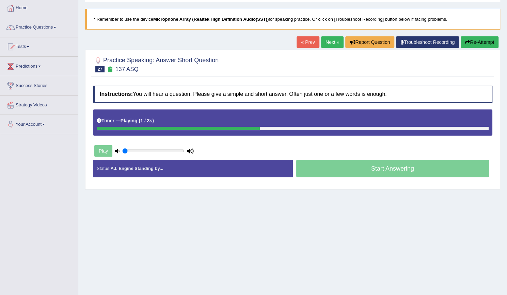
scroll to position [62, 0]
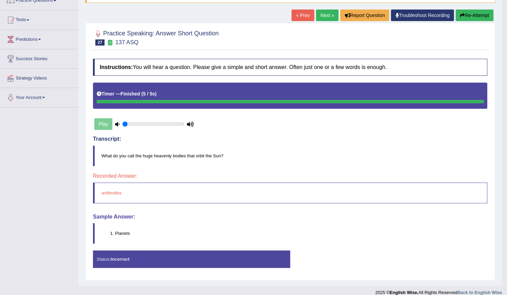
click at [481, 15] on button "Re-Attempt" at bounding box center [474, 16] width 38 height 12
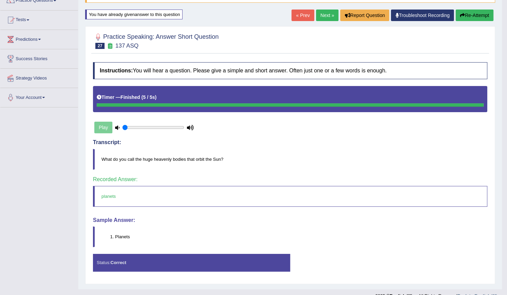
click at [326, 15] on link "Next »" at bounding box center [327, 16] width 22 height 12
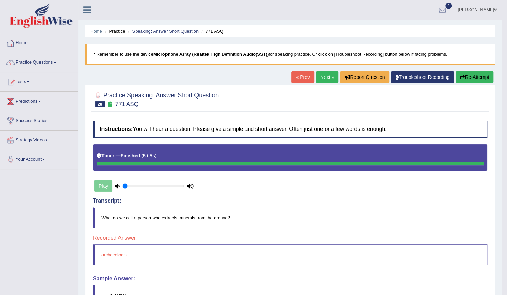
click at [320, 76] on link "Next »" at bounding box center [327, 77] width 22 height 12
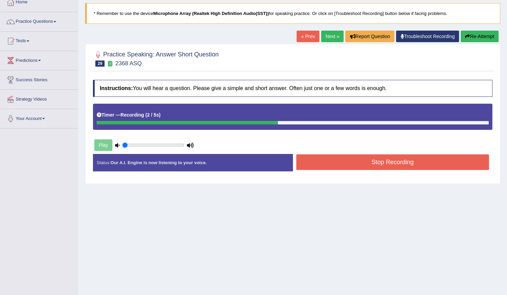
scroll to position [62, 0]
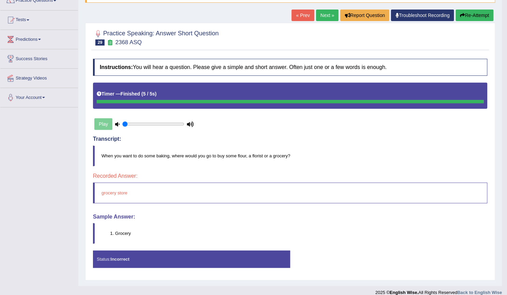
click at [325, 13] on link "Next »" at bounding box center [327, 16] width 22 height 12
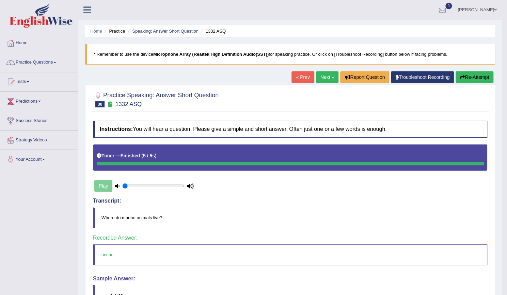
click at [329, 75] on link "Next »" at bounding box center [327, 77] width 22 height 12
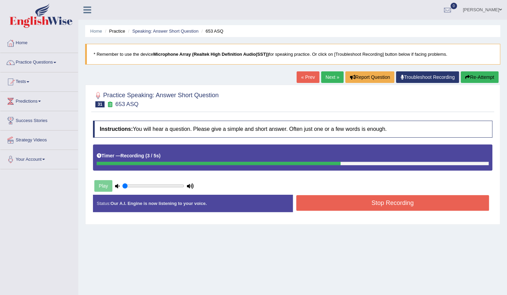
scroll to position [62, 0]
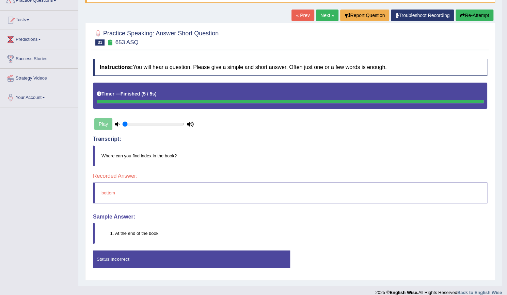
click at [319, 18] on link "Next »" at bounding box center [327, 16] width 22 height 12
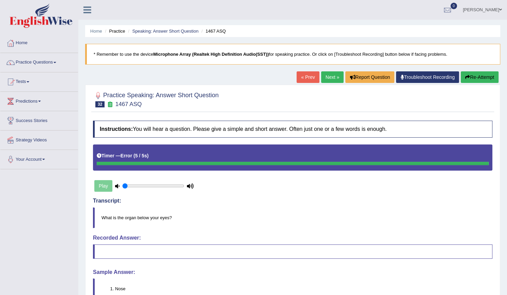
scroll to position [62, 0]
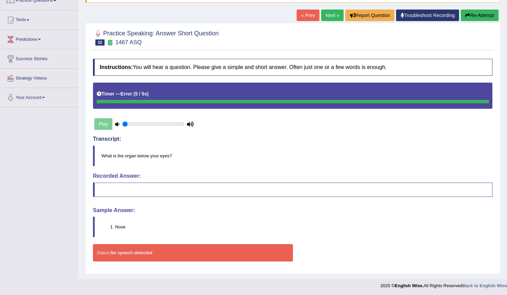
click at [474, 15] on button "Re-Attempt" at bounding box center [479, 16] width 38 height 12
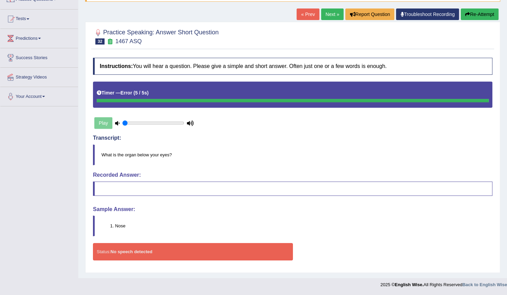
scroll to position [62, 0]
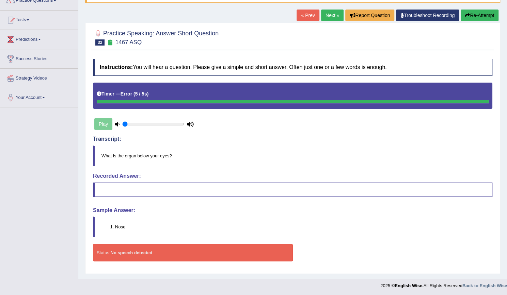
click at [333, 13] on link "Next »" at bounding box center [332, 16] width 22 height 12
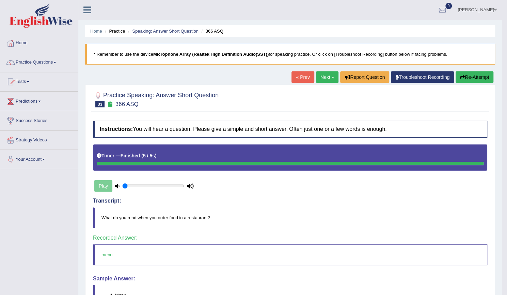
click at [325, 73] on link "Next »" at bounding box center [327, 77] width 22 height 12
click at [328, 77] on link "Next »" at bounding box center [327, 77] width 22 height 12
click at [329, 75] on link "Next »" at bounding box center [327, 77] width 22 height 12
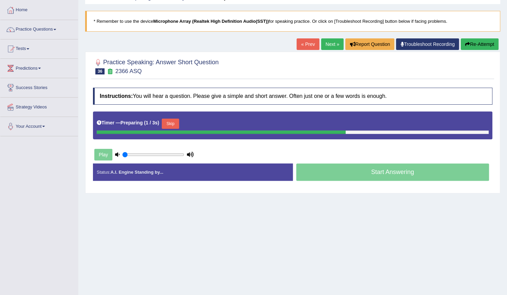
scroll to position [62, 0]
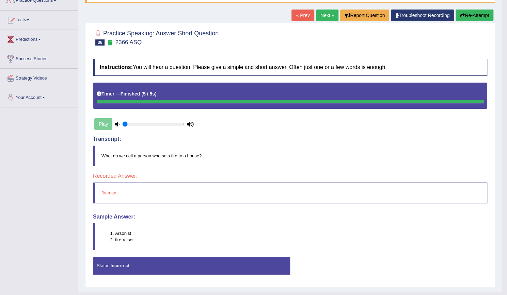
click at [329, 15] on link "Next »" at bounding box center [327, 16] width 22 height 12
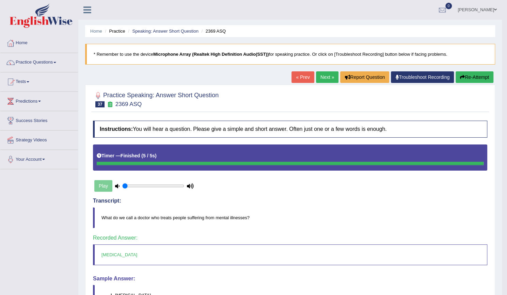
click at [321, 74] on link "Next »" at bounding box center [327, 77] width 22 height 12
click at [319, 74] on link "Next »" at bounding box center [327, 77] width 22 height 12
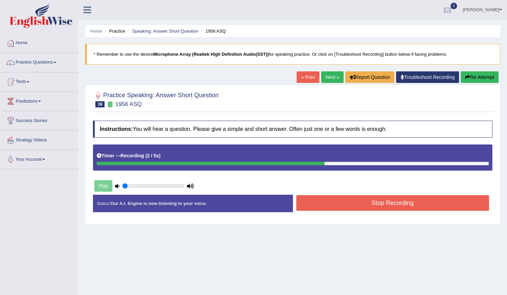
click at [384, 200] on button "Stop Recording" at bounding box center [392, 203] width 193 height 16
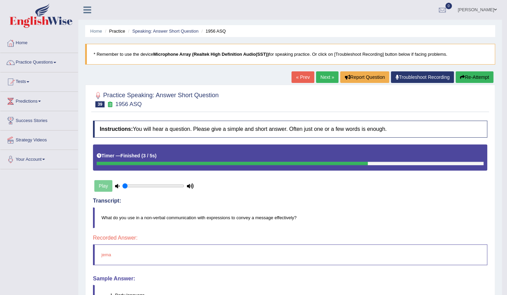
click at [324, 73] on link "Next »" at bounding box center [327, 77] width 22 height 12
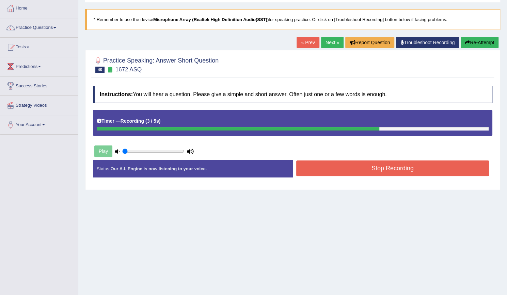
scroll to position [62, 0]
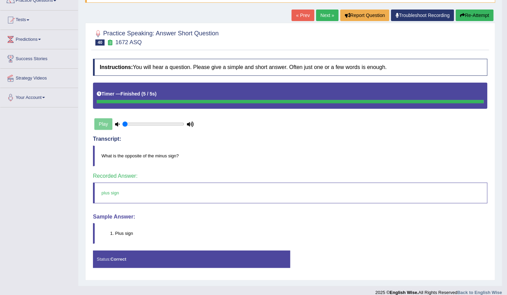
click at [327, 12] on link "Next »" at bounding box center [327, 16] width 22 height 12
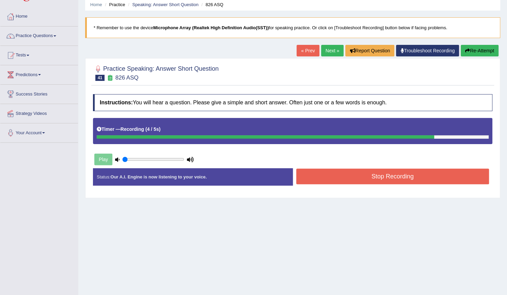
scroll to position [62, 0]
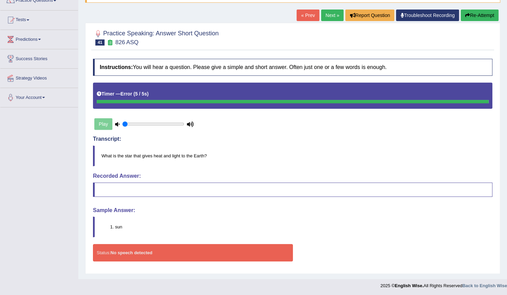
click at [486, 13] on button "Re-Attempt" at bounding box center [479, 16] width 38 height 12
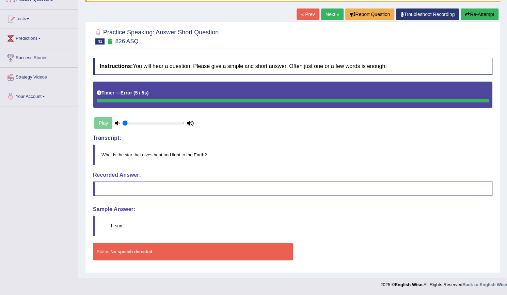
scroll to position [62, 0]
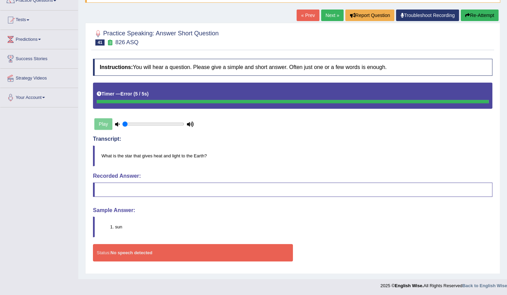
click at [483, 15] on button "Re-Attempt" at bounding box center [479, 16] width 38 height 12
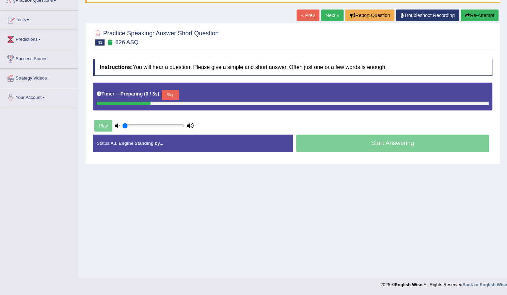
click at [334, 12] on link "Next »" at bounding box center [332, 16] width 22 height 12
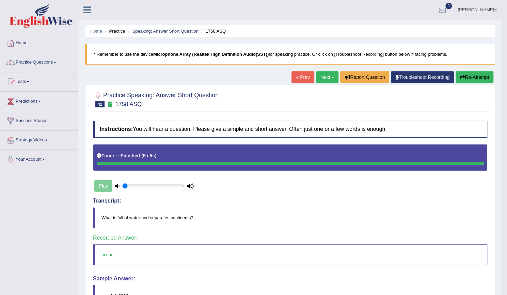
click at [324, 73] on link "Next »" at bounding box center [327, 77] width 22 height 12
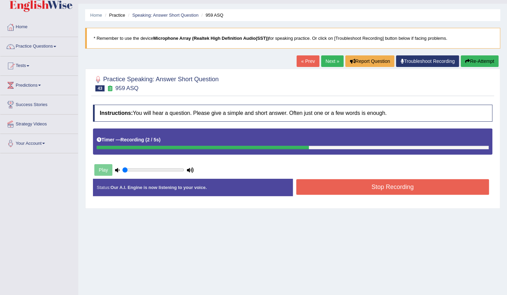
scroll to position [62, 0]
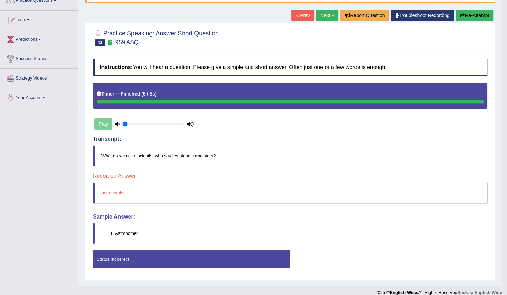
click at [325, 13] on link "Next »" at bounding box center [327, 16] width 22 height 12
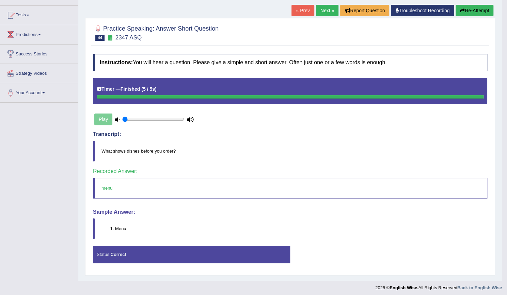
scroll to position [67, 0]
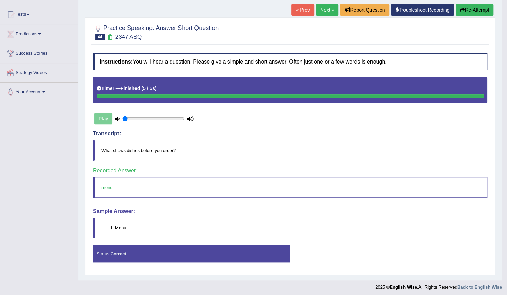
click at [325, 7] on link "Next »" at bounding box center [327, 10] width 22 height 12
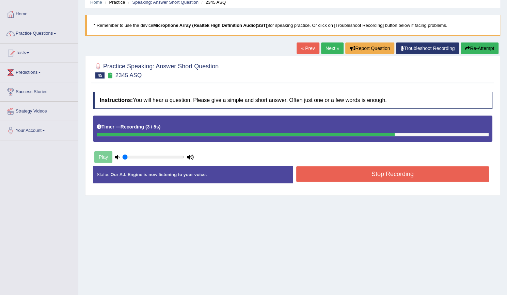
scroll to position [62, 0]
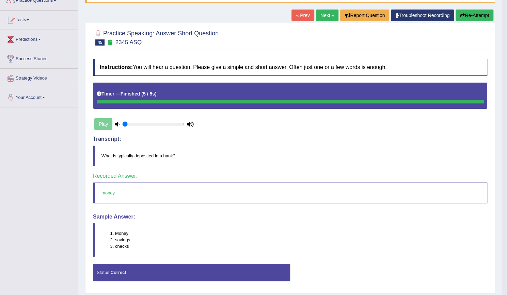
click at [316, 14] on link "Next »" at bounding box center [327, 16] width 22 height 12
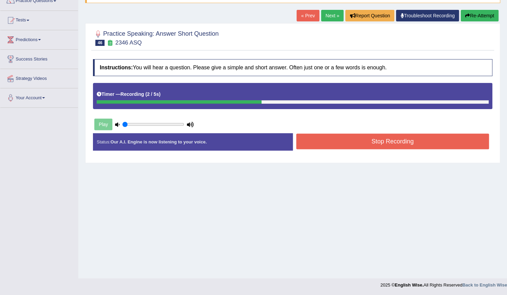
scroll to position [62, 0]
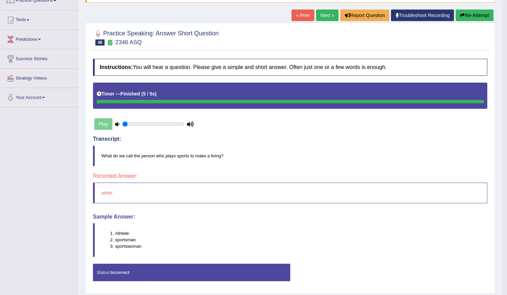
click at [324, 13] on link "Next »" at bounding box center [327, 16] width 22 height 12
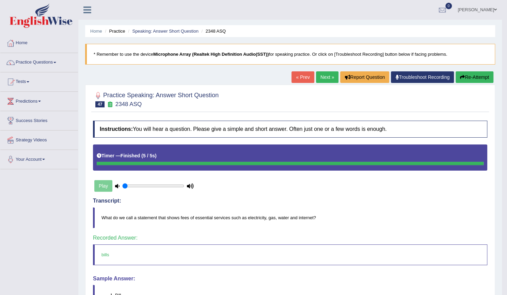
click at [322, 79] on link "Next »" at bounding box center [327, 77] width 22 height 12
click at [319, 81] on link "Next »" at bounding box center [327, 77] width 22 height 12
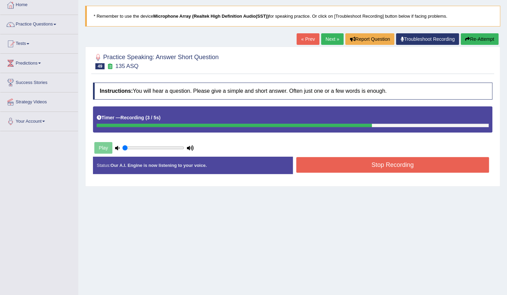
scroll to position [62, 0]
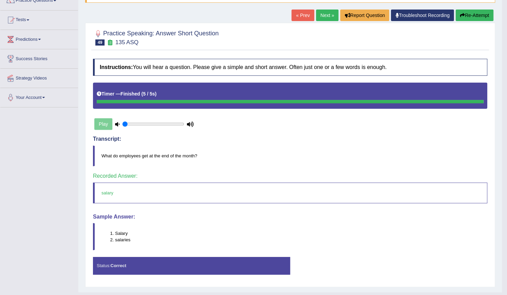
click at [328, 10] on link "Next »" at bounding box center [327, 16] width 22 height 12
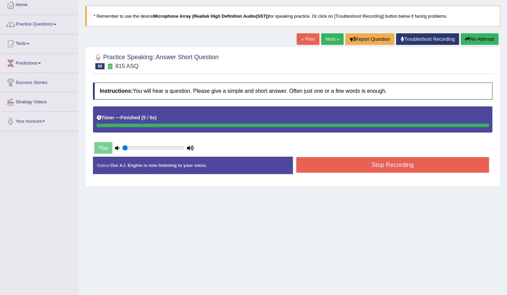
scroll to position [62, 0]
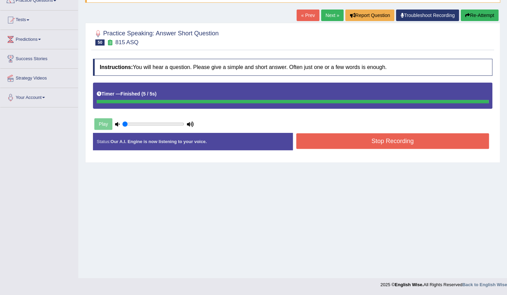
click at [386, 142] on button "Stop Recording" at bounding box center [392, 141] width 193 height 16
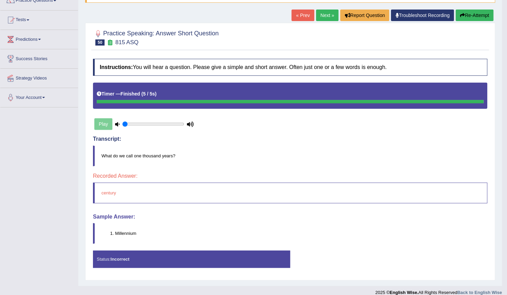
click at [322, 16] on link "Next »" at bounding box center [327, 16] width 22 height 12
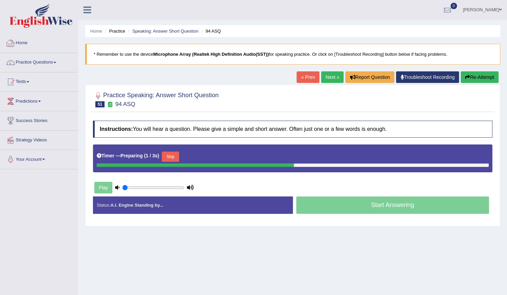
click at [22, 40] on link "Home" at bounding box center [39, 42] width 78 height 17
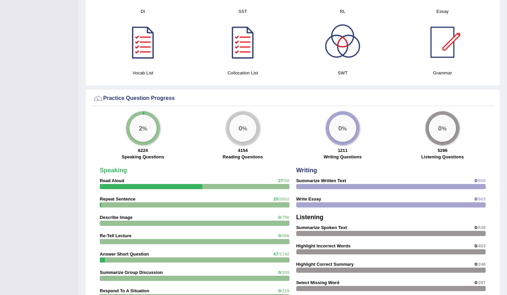
scroll to position [442, 0]
